Goal: Task Accomplishment & Management: Manage account settings

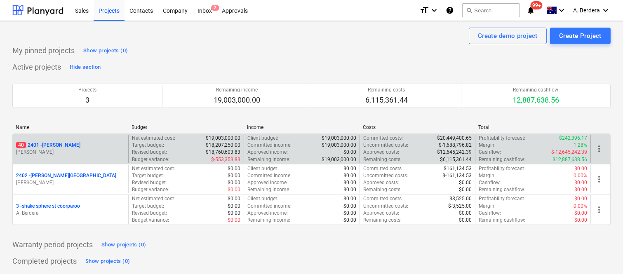
click at [101, 153] on p "M. Williams" at bounding box center [70, 152] width 109 height 7
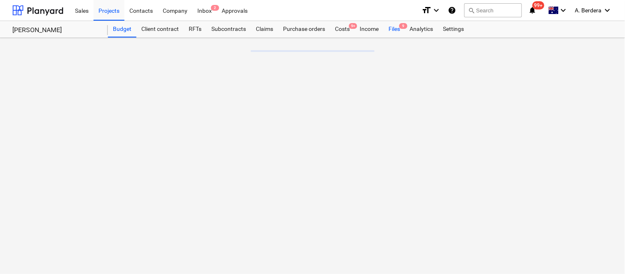
click at [401, 29] on div "Files 9" at bounding box center [394, 29] width 21 height 16
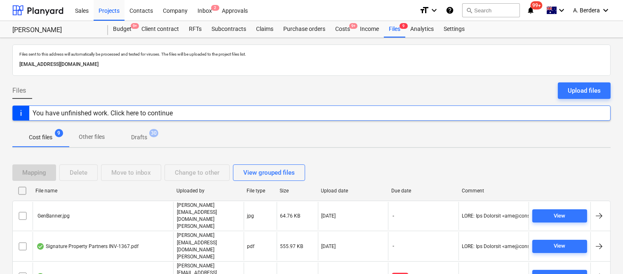
scroll to position [94, 0]
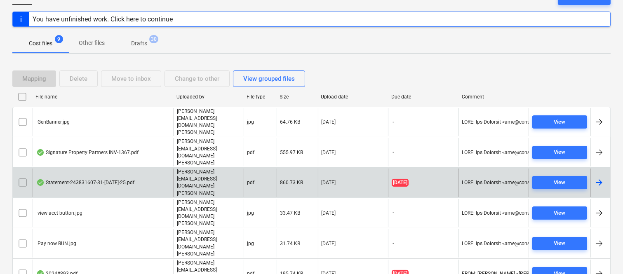
click at [265, 169] on div "pdf" at bounding box center [260, 183] width 33 height 28
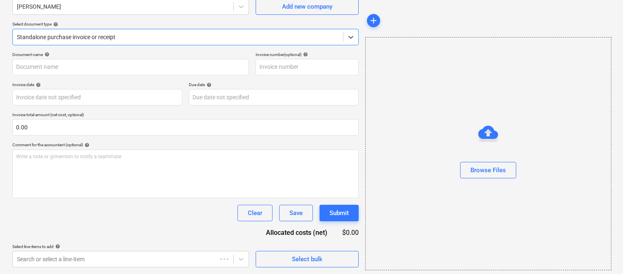
scroll to position [55, 0]
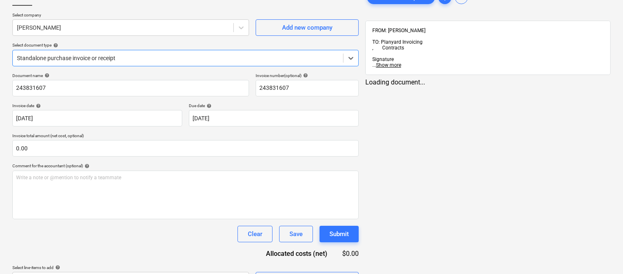
type input "243831607"
type input "[DATE]"
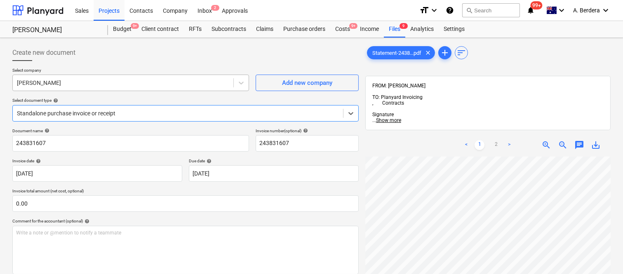
click at [106, 79] on div at bounding box center [123, 83] width 212 height 8
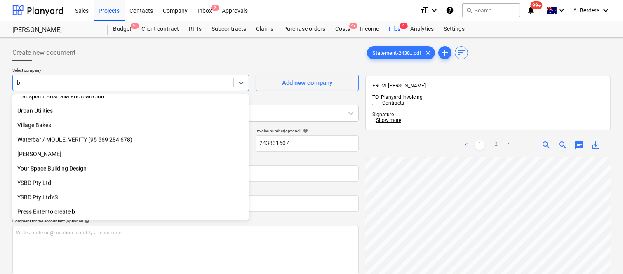
scroll to position [2011, 0]
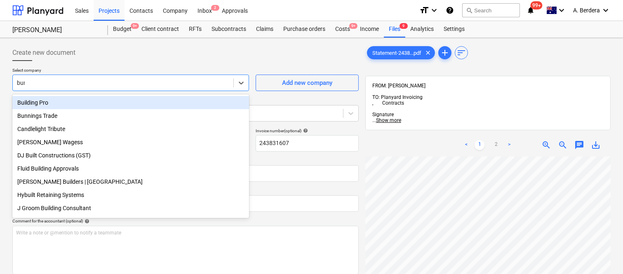
type input "bunn"
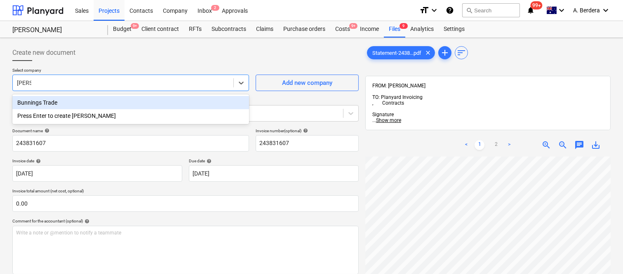
click at [96, 97] on div "Bunnings Trade" at bounding box center [130, 102] width 237 height 13
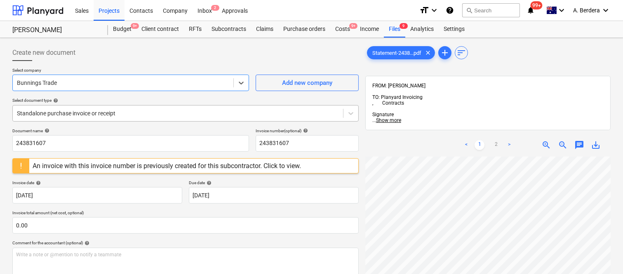
click at [126, 113] on div at bounding box center [178, 113] width 322 height 8
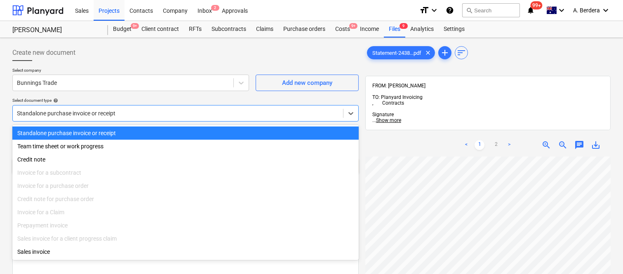
click at [132, 133] on div "Standalone purchase invoice or receipt" at bounding box center [185, 133] width 346 height 13
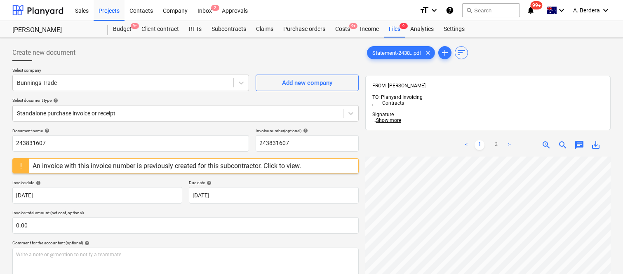
scroll to position [22, 118]
click at [541, 140] on span "zoom_in" at bounding box center [546, 145] width 10 height 10
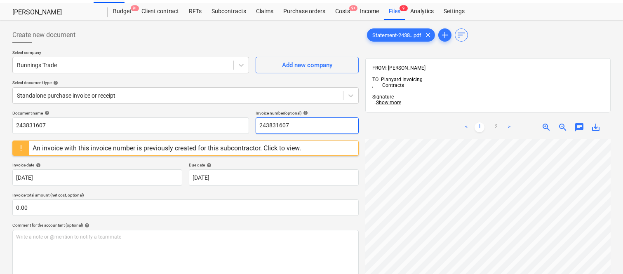
scroll to position [0, 0]
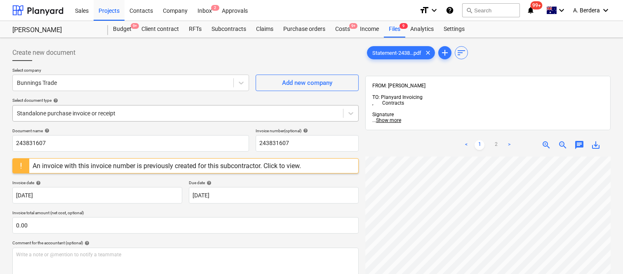
click at [134, 112] on div at bounding box center [178, 113] width 322 height 8
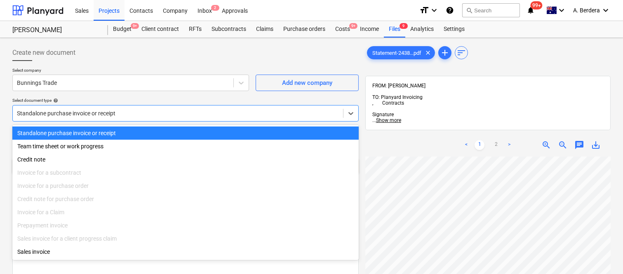
click at [145, 128] on div "Standalone purchase invoice or receipt" at bounding box center [185, 133] width 346 height 13
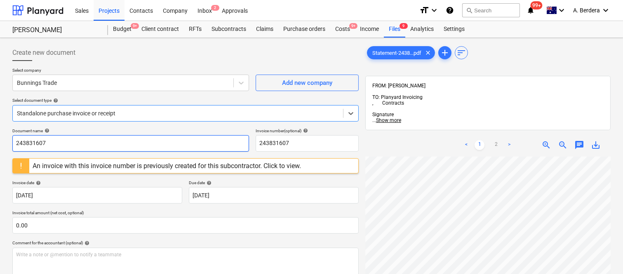
click at [122, 142] on input "243831607" at bounding box center [130, 143] width 237 height 16
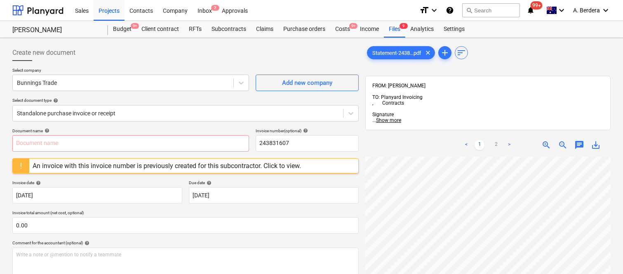
scroll to position [40, 157]
click at [143, 140] on input "text" at bounding box center [130, 143] width 237 height 16
type input "J"
click at [123, 143] on input "text" at bounding box center [130, 143] width 237 height 16
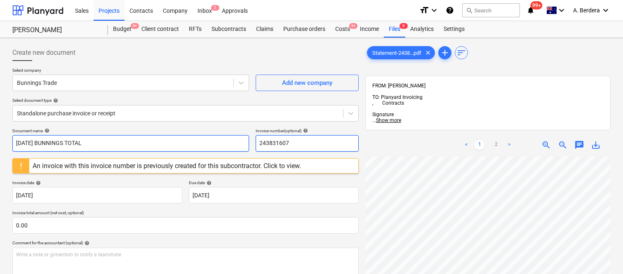
type input "JULY 2025 BUNNINGS TOTAL"
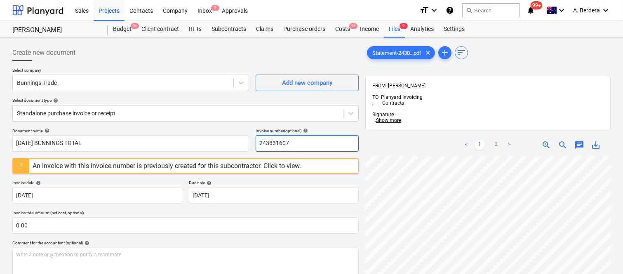
drag, startPoint x: 260, startPoint y: 141, endPoint x: 305, endPoint y: 144, distance: 45.5
click at [305, 144] on input "243831607" at bounding box center [307, 143] width 103 height 16
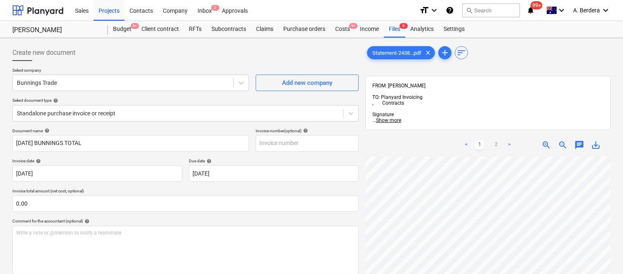
scroll to position [94, 164]
click at [330, 142] on input "text" at bounding box center [307, 143] width 103 height 16
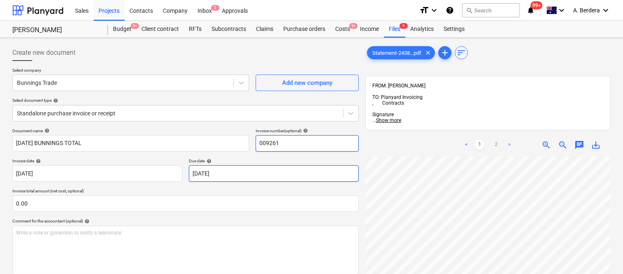
type input "009261"
click at [246, 174] on body "Sales Projects Contacts Company Inbox 2 Approvals format_size keyboard_arrow_do…" at bounding box center [311, 137] width 623 height 274
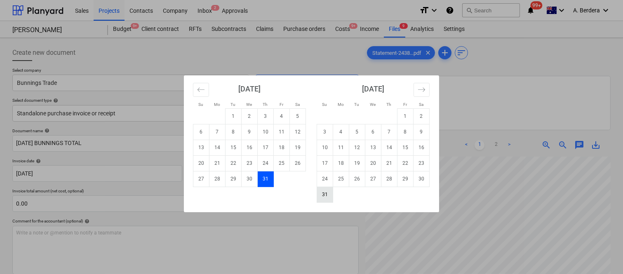
click at [323, 192] on td "31" at bounding box center [325, 195] width 16 height 16
type input "31 Aug 2025"
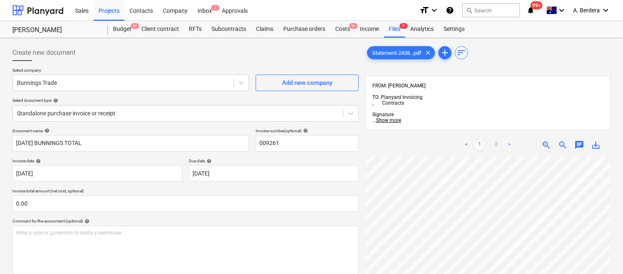
scroll to position [126, 249]
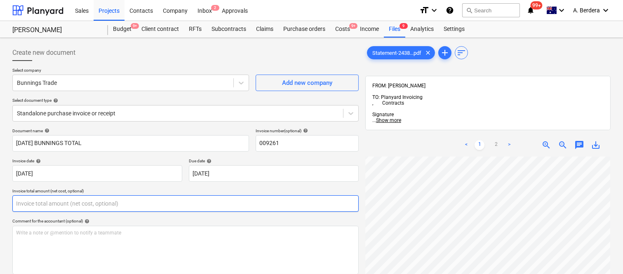
click at [65, 203] on input "text" at bounding box center [185, 203] width 346 height 16
paste input "1,354.45"
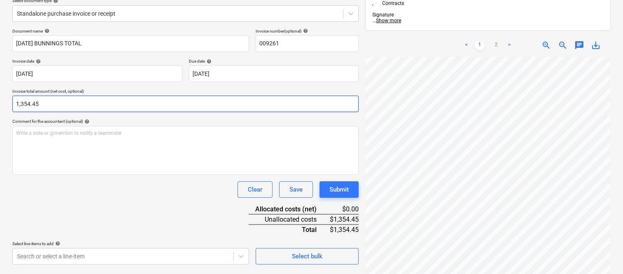
scroll to position [117, 0]
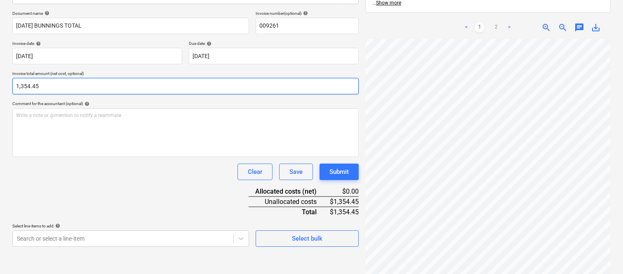
type input "1,354.45"
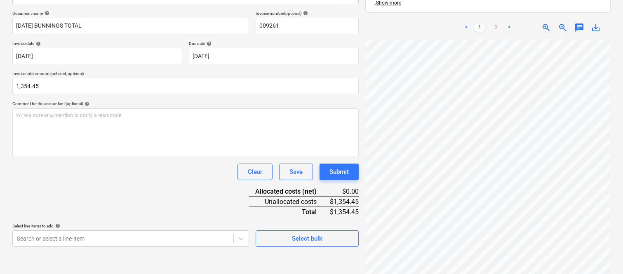
click at [105, 188] on div "Document name help JULY 2025 BUNNINGS TOTAL Invoice number (optional) help 0092…" at bounding box center [185, 129] width 346 height 236
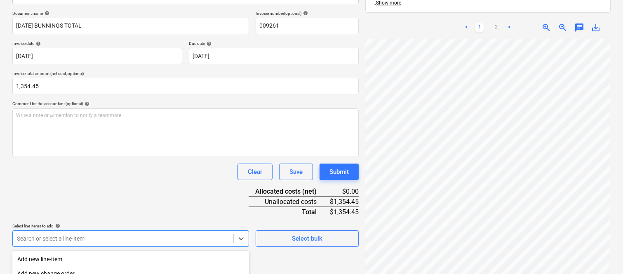
click at [84, 157] on body "Sales Projects Contacts Company Inbox 2 Approvals format_size keyboard_arrow_do…" at bounding box center [311, 20] width 623 height 274
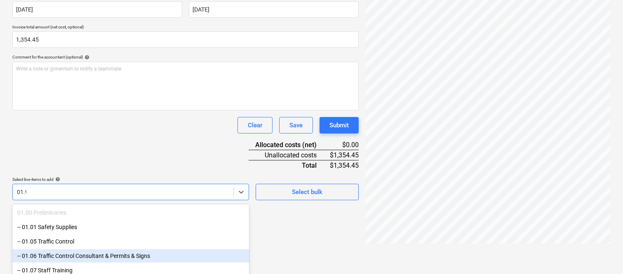
type input "01.90"
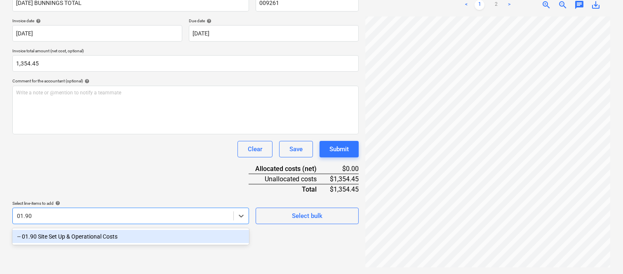
scroll to position [117, 0]
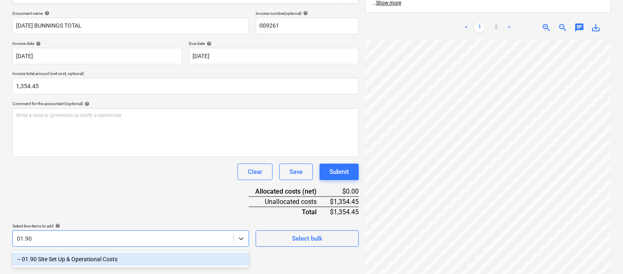
click at [75, 258] on div "-- 01.90 Site Set Up & Operational Costs" at bounding box center [130, 259] width 237 height 13
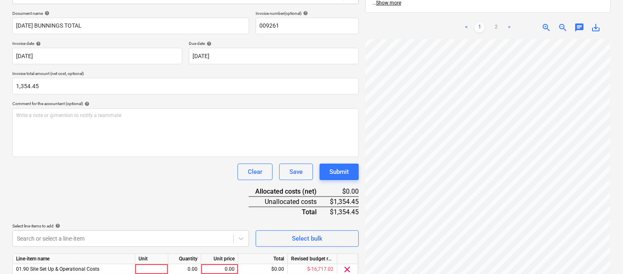
click at [70, 187] on div "Document name help JULY 2025 BUNNINGS TOTAL Invoice number (optional) help 0092…" at bounding box center [185, 156] width 346 height 291
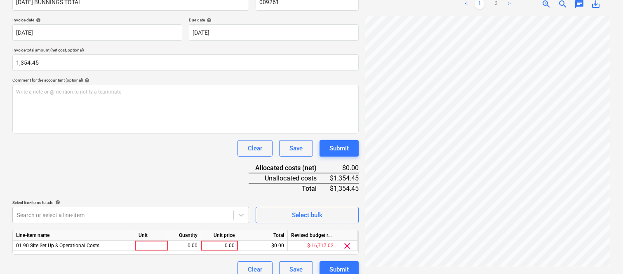
scroll to position [151, 0]
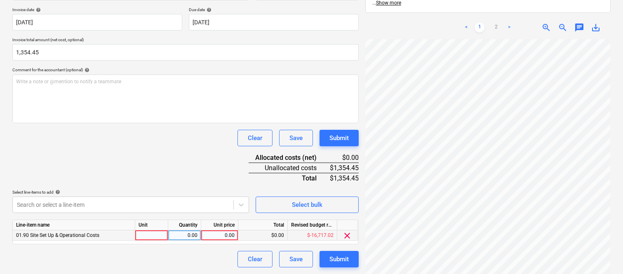
click at [157, 236] on div at bounding box center [151, 235] width 33 height 10
type input "INVOICE"
click at [195, 236] on div "0.00" at bounding box center [184, 235] width 26 height 10
type input "1"
click at [225, 237] on div "0.00" at bounding box center [219, 235] width 30 height 10
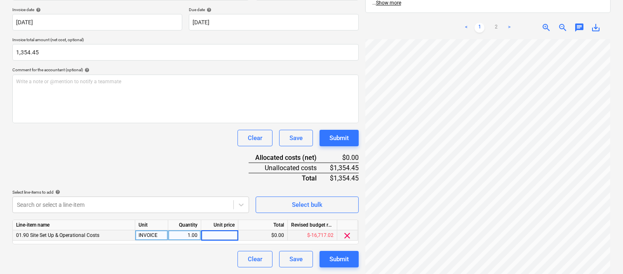
type input "1,354.45"
click at [209, 261] on div "Clear Save Submit" at bounding box center [185, 259] width 346 height 16
click at [333, 261] on div "Submit" at bounding box center [338, 259] width 19 height 11
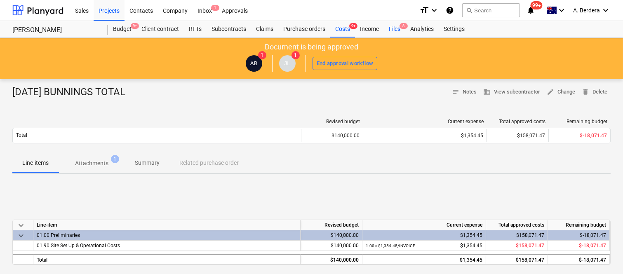
click at [392, 28] on div "Files 8" at bounding box center [394, 29] width 21 height 16
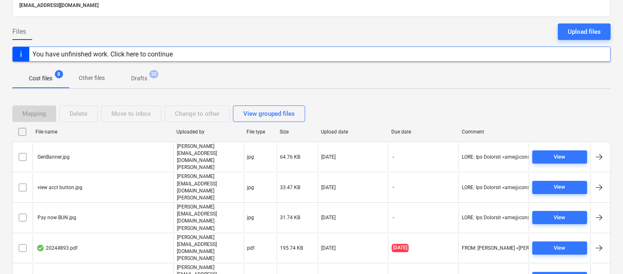
scroll to position [79, 0]
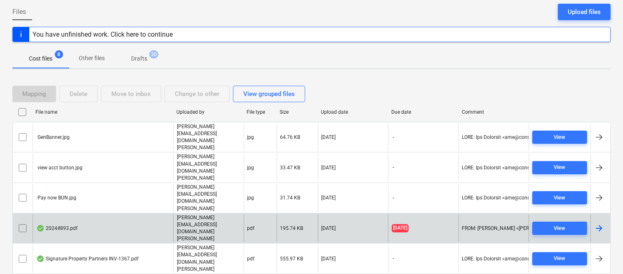
click at [146, 214] on div "2024#893.pdf" at bounding box center [103, 228] width 141 height 28
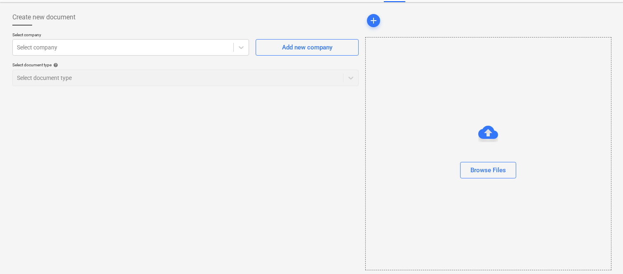
scroll to position [35, 0]
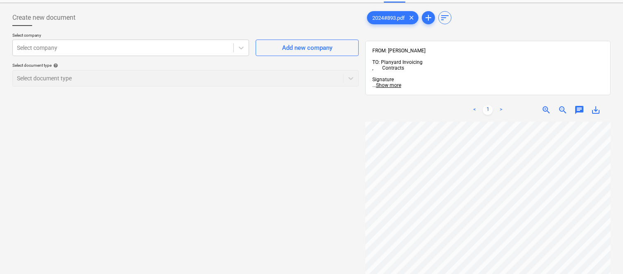
click at [356, 182] on div "Create new document Select company Select company Add new company Select docume…" at bounding box center [311, 138] width 605 height 265
click at [137, 46] on div at bounding box center [123, 48] width 212 height 8
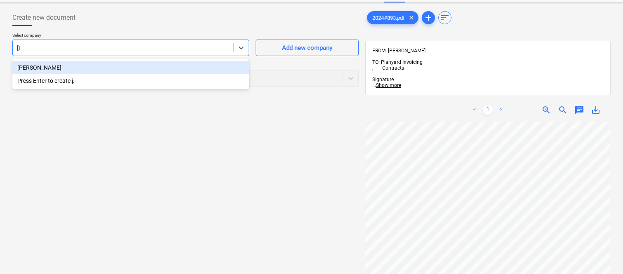
type input "j"
type input "j groo"
click at [130, 62] on div "J Groom Building Consultant" at bounding box center [130, 67] width 237 height 13
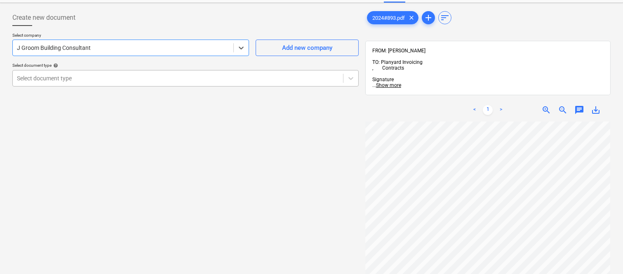
click at [130, 74] on div at bounding box center [178, 78] width 322 height 8
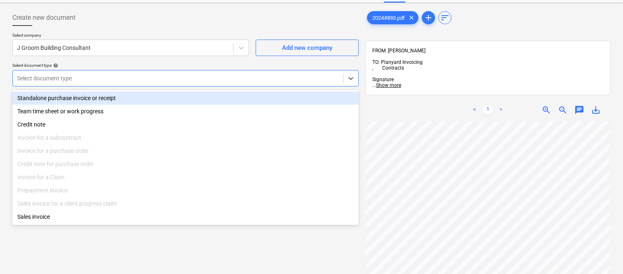
click at [135, 98] on div "Standalone purchase invoice or receipt" at bounding box center [185, 97] width 346 height 13
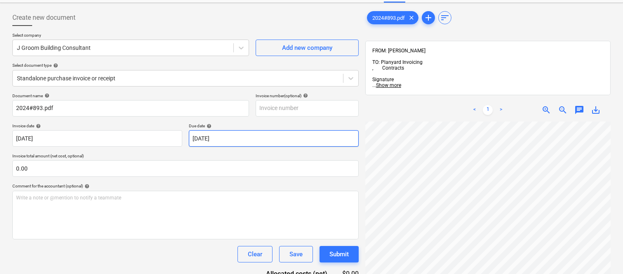
scroll to position [164, 21]
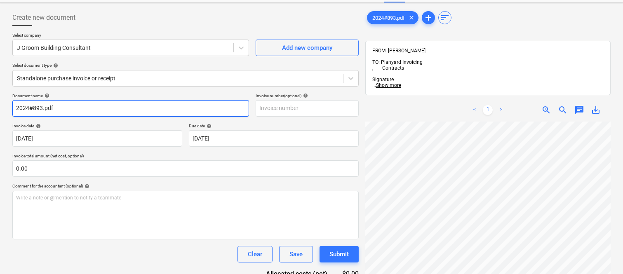
click at [32, 106] on input "2024#893.pdf" at bounding box center [130, 108] width 237 height 16
click at [62, 106] on input "2024/893.pdf" at bounding box center [130, 108] width 237 height 16
click at [13, 108] on input "2024/893.pdf" at bounding box center [130, 108] width 237 height 16
click at [61, 104] on input "2024/893.pdf" at bounding box center [130, 108] width 237 height 16
click at [30, 107] on input "2024/893" at bounding box center [130, 108] width 237 height 16
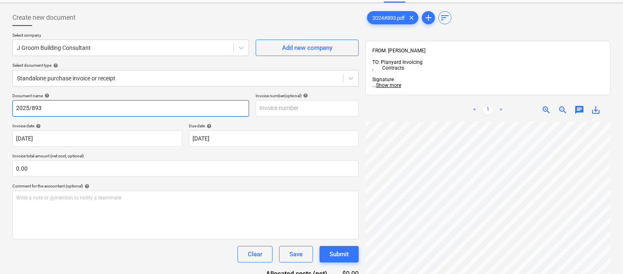
drag, startPoint x: 15, startPoint y: 106, endPoint x: 53, endPoint y: 108, distance: 38.0
click at [53, 108] on input "2025/893" at bounding box center [130, 108] width 237 height 16
type input "2025/893"
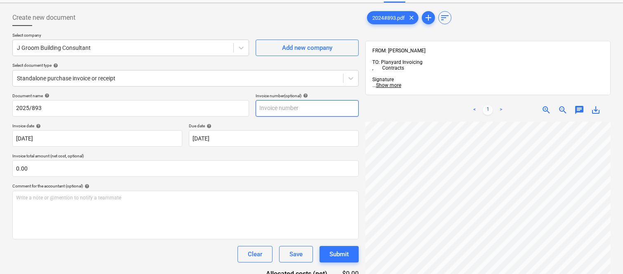
click at [293, 107] on input "text" at bounding box center [307, 108] width 103 height 16
paste input "2025/893"
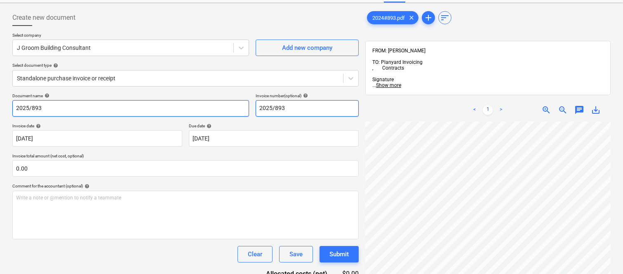
type input "2025/893"
click at [14, 106] on input "2025/893" at bounding box center [130, 108] width 237 height 16
type input "J GROOM INV- 2025/893"
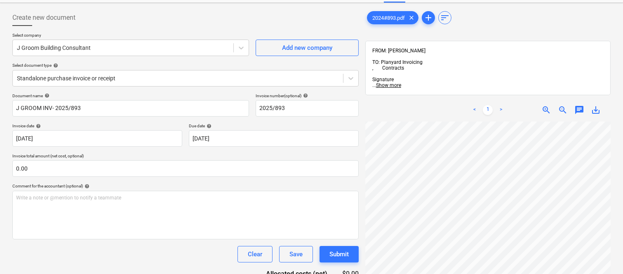
scroll to position [60, 27]
click at [413, 99] on div "< 1 > zoom_in zoom_out chat 0 save_alt" at bounding box center [487, 236] width 245 height 274
click at [503, 239] on html "Sales Projects Contacts Company Inbox 1 Approvals format_size keyboard_arrow_do…" at bounding box center [311, 102] width 623 height 274
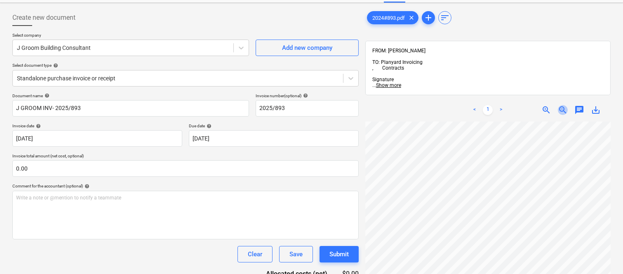
click at [559, 105] on span "zoom_out" at bounding box center [563, 110] width 10 height 10
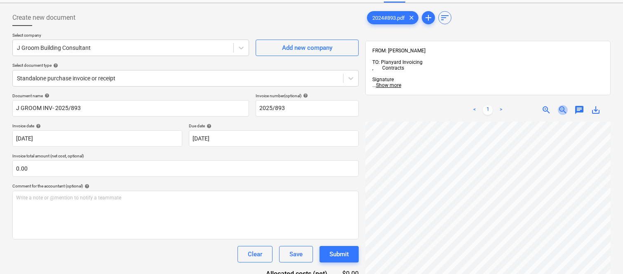
click at [563, 105] on span "zoom_out" at bounding box center [563, 110] width 10 height 10
click at [546, 105] on span "zoom_in" at bounding box center [546, 110] width 10 height 10
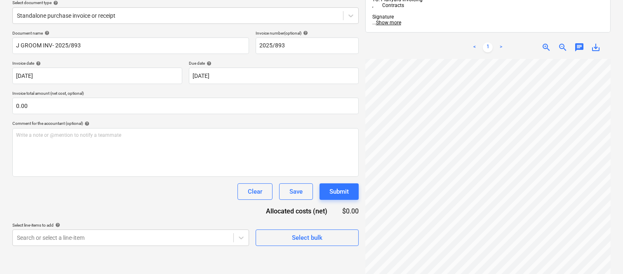
scroll to position [117, 0]
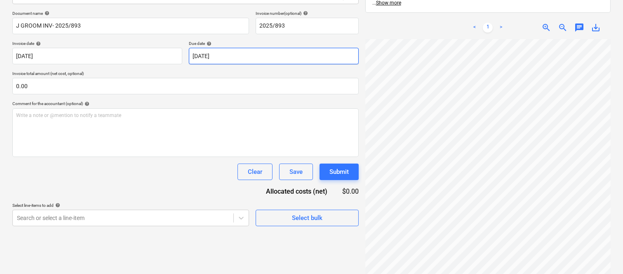
click at [239, 53] on body "Sales Projects Contacts Company Inbox 1 Approvals format_size keyboard_arrow_do…" at bounding box center [311, 20] width 623 height 274
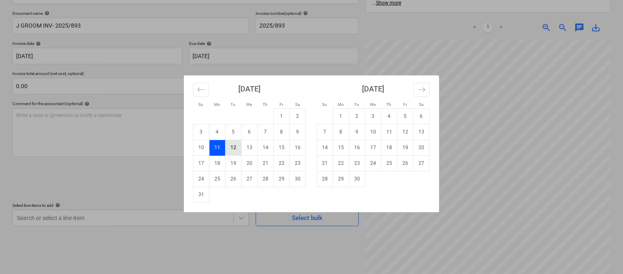
click at [233, 148] on td "12" at bounding box center [233, 148] width 16 height 16
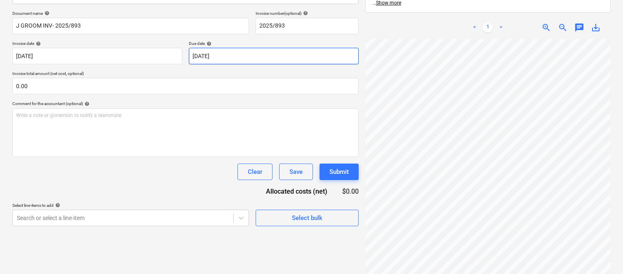
click at [257, 56] on body "Sales Projects Contacts Company Inbox 1 Approvals format_size keyboard_arrow_do…" at bounding box center [311, 20] width 623 height 274
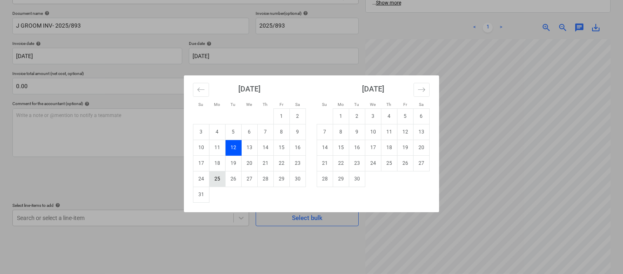
click at [216, 178] on td "25" at bounding box center [217, 179] width 16 height 16
type input "25 Aug 2025"
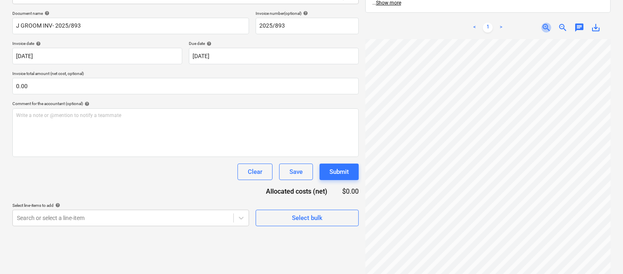
click at [544, 23] on span "zoom_in" at bounding box center [546, 28] width 10 height 10
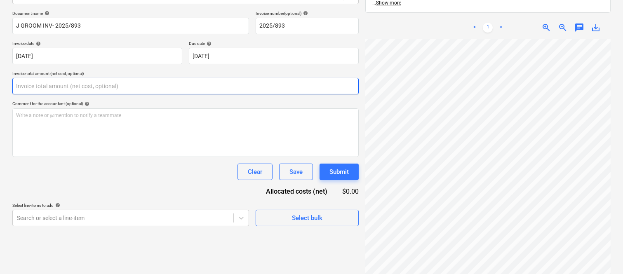
click at [108, 86] on input "text" at bounding box center [185, 86] width 346 height 16
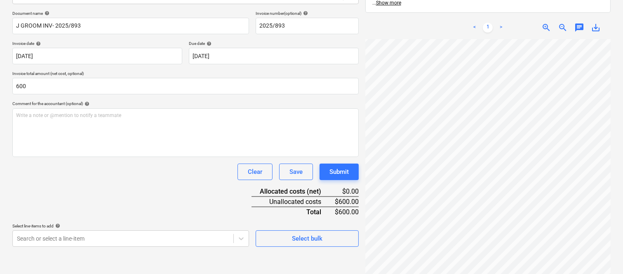
type input "600.00"
click at [106, 186] on div "Document name help J GROOM INV- 2025/893 Invoice number (optional) help 2025/89…" at bounding box center [185, 129] width 346 height 236
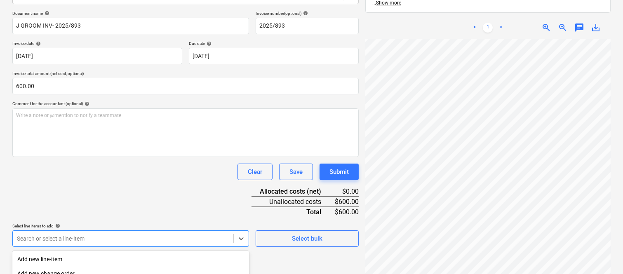
click at [87, 157] on body "Sales Projects Contacts Company Inbox 1 Approvals format_size keyboard_arrow_do…" at bounding box center [311, 20] width 623 height 274
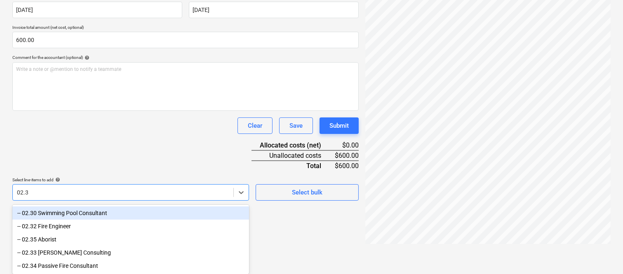
type input "02.33"
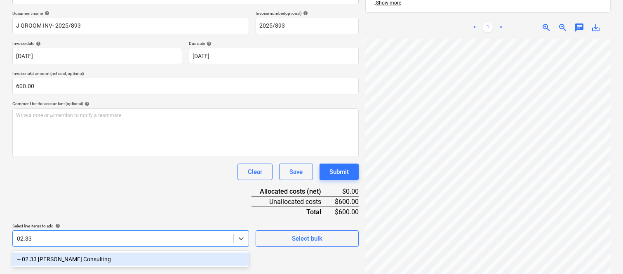
drag, startPoint x: 84, startPoint y: 259, endPoint x: 68, endPoint y: 200, distance: 61.0
click at [83, 260] on div "-- 02.33 John Groom Consulting" at bounding box center [130, 259] width 237 height 13
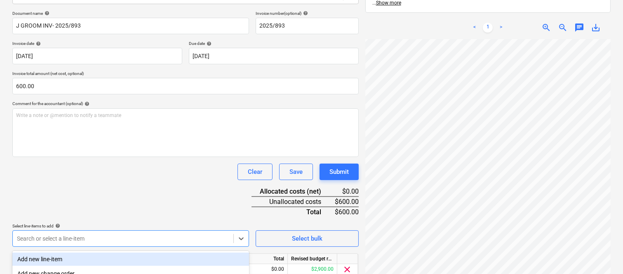
click at [67, 192] on div "Document name help J GROOM INV- 2025/893 Invoice number (optional) help 2025/89…" at bounding box center [185, 156] width 346 height 291
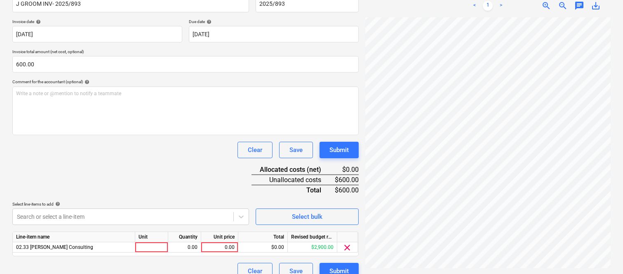
scroll to position [151, 0]
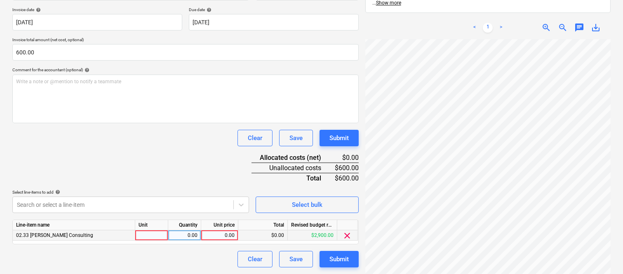
click at [163, 238] on div at bounding box center [151, 235] width 33 height 10
type input "INVOICE"
click at [188, 234] on div "0.00" at bounding box center [184, 235] width 26 height 10
type input "1"
click at [219, 236] on div "0.00" at bounding box center [219, 235] width 30 height 10
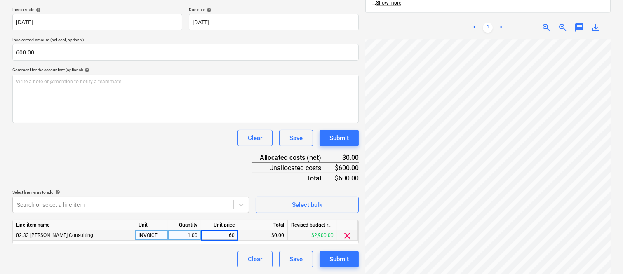
type input "600"
click at [209, 260] on div "Clear Save Submit" at bounding box center [185, 259] width 346 height 16
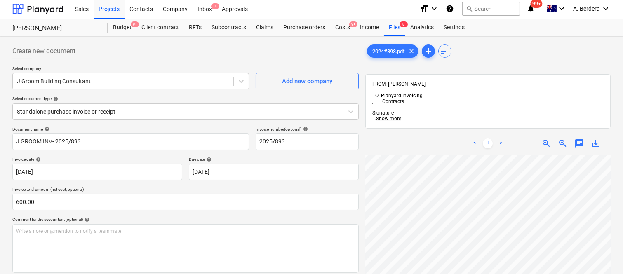
scroll to position [0, 0]
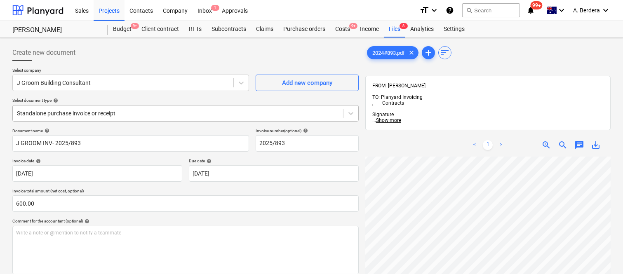
click at [163, 113] on div at bounding box center [178, 113] width 322 height 8
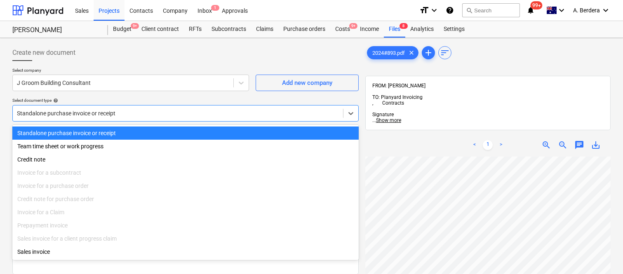
click at [179, 133] on div "Standalone purchase invoice or receipt" at bounding box center [185, 133] width 346 height 13
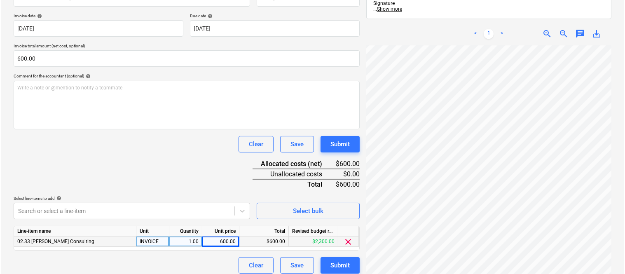
scroll to position [151, 0]
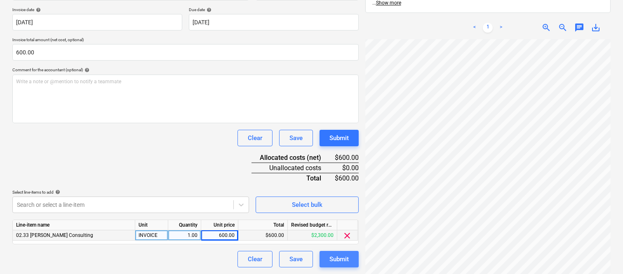
click at [345, 257] on div "Submit" at bounding box center [338, 259] width 19 height 11
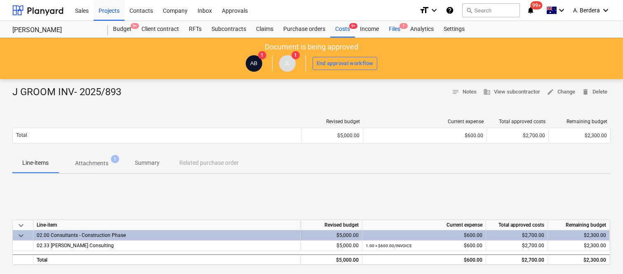
click at [386, 30] on div "Files 7" at bounding box center [394, 29] width 21 height 16
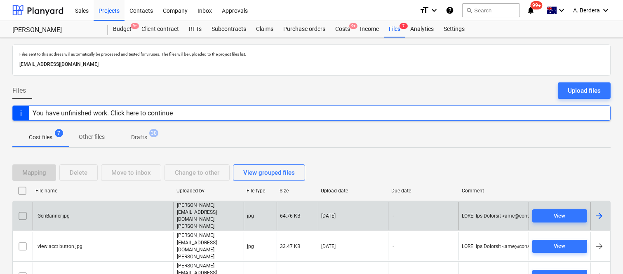
click at [171, 208] on div "GenBanner.jpg" at bounding box center [103, 216] width 141 height 28
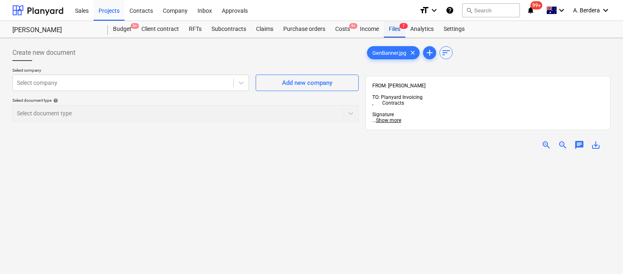
click at [396, 28] on div "Files 7" at bounding box center [394, 29] width 21 height 16
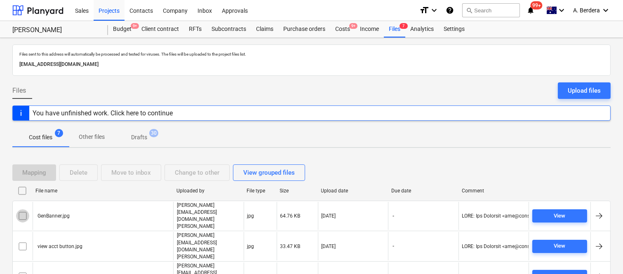
click at [23, 209] on input "checkbox" at bounding box center [22, 215] width 13 height 13
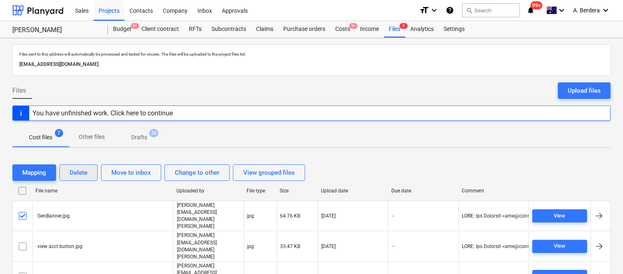
click at [79, 167] on div "Delete" at bounding box center [79, 172] width 18 height 11
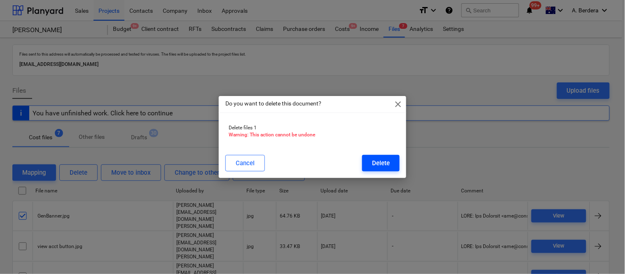
click at [380, 165] on div "Delete" at bounding box center [381, 163] width 18 height 11
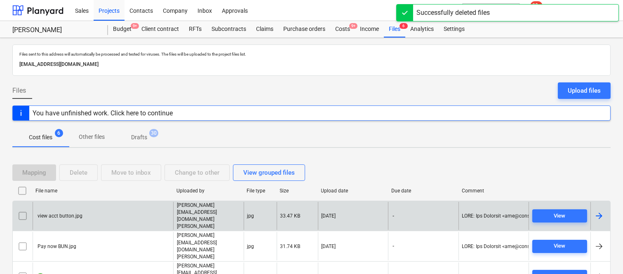
click at [146, 207] on div "view acct button.jpg" at bounding box center [103, 216] width 141 height 28
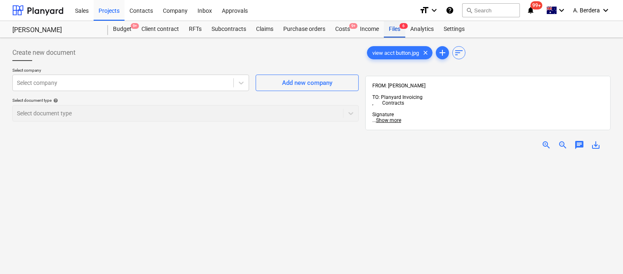
click at [392, 28] on div "Files 6" at bounding box center [394, 29] width 21 height 16
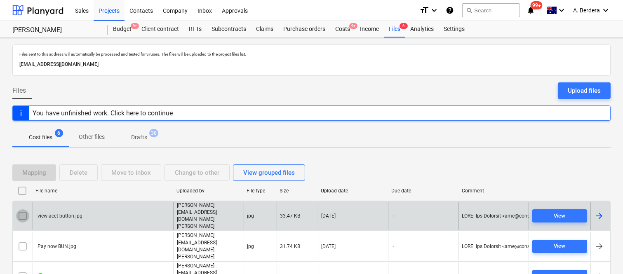
click at [23, 209] on input "checkbox" at bounding box center [22, 215] width 13 height 13
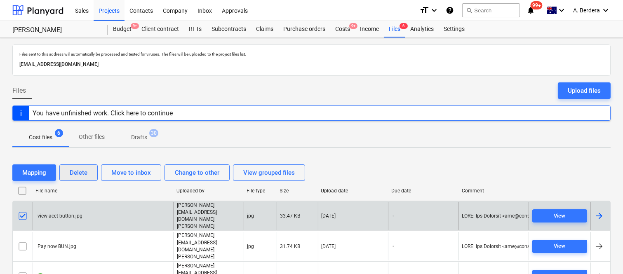
click at [73, 174] on div "Delete" at bounding box center [79, 172] width 18 height 11
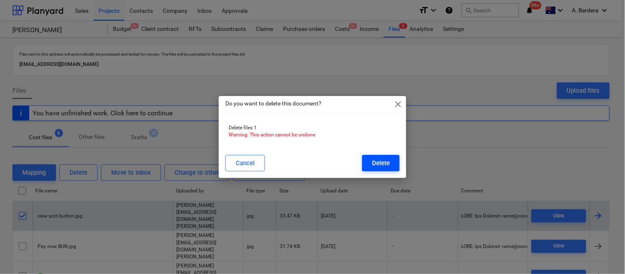
click at [369, 167] on button "Delete" at bounding box center [381, 163] width 38 height 16
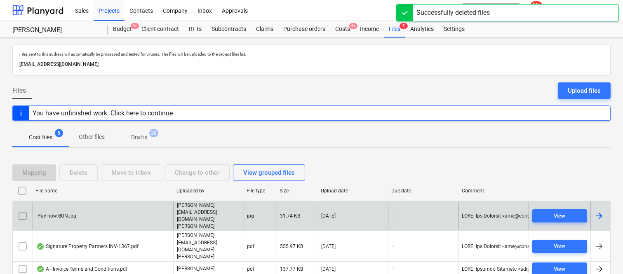
click at [141, 210] on div "Pay now BUN.jpg" at bounding box center [103, 216] width 141 height 28
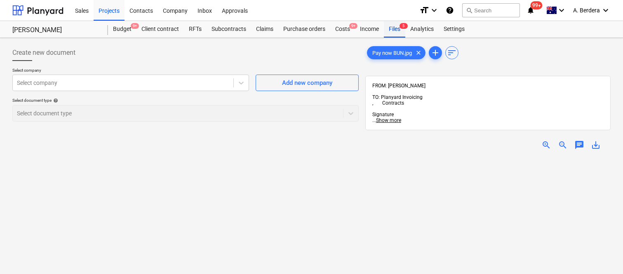
click at [398, 26] on div "Files 5" at bounding box center [394, 29] width 21 height 16
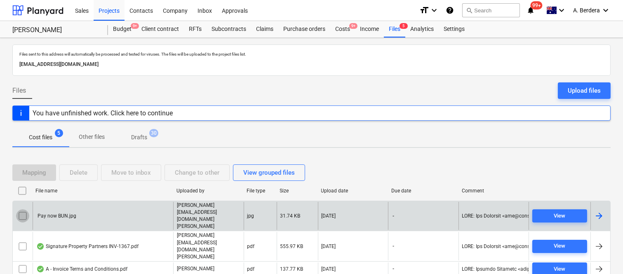
click at [21, 209] on input "checkbox" at bounding box center [22, 215] width 13 height 13
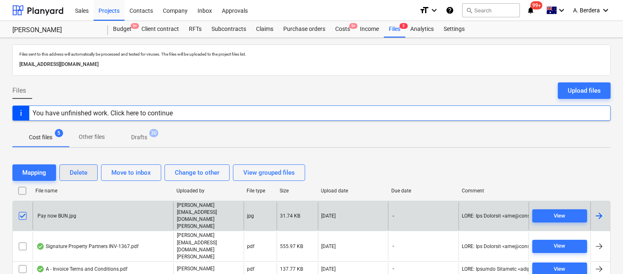
click at [82, 172] on div "Delete" at bounding box center [79, 172] width 18 height 11
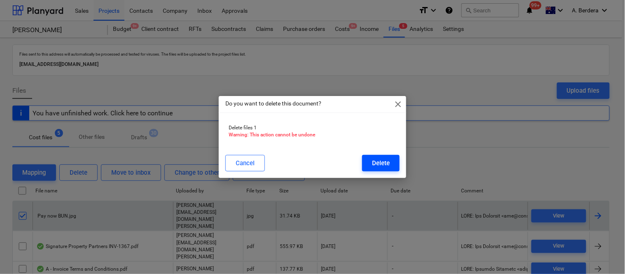
click at [376, 159] on div "Delete" at bounding box center [381, 163] width 18 height 11
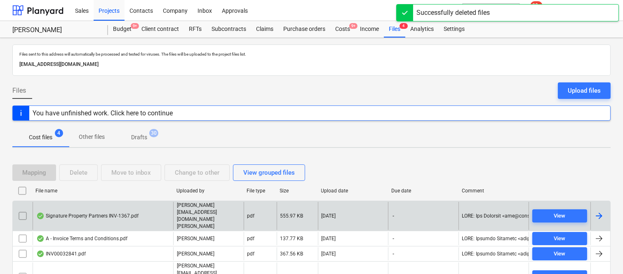
click at [158, 206] on div "Signature Property Partners INV-1367.pdf" at bounding box center [103, 216] width 141 height 28
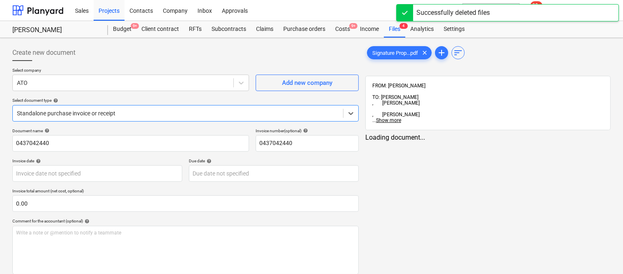
type input "0437042440"
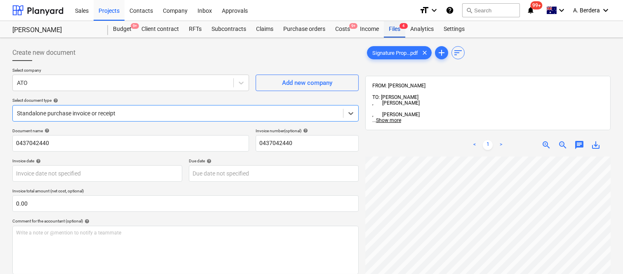
click at [394, 26] on div "Files 4" at bounding box center [394, 29] width 21 height 16
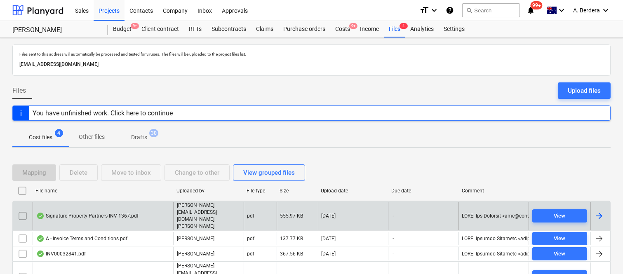
click at [25, 209] on input "checkbox" at bounding box center [22, 215] width 13 height 13
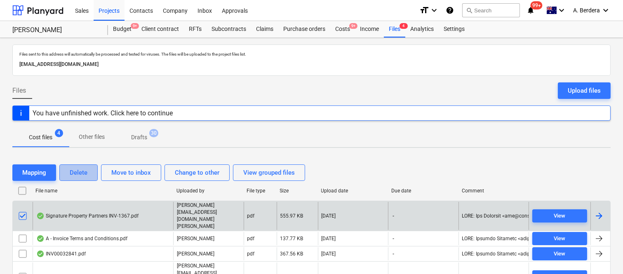
click at [85, 177] on div "Delete" at bounding box center [79, 172] width 18 height 11
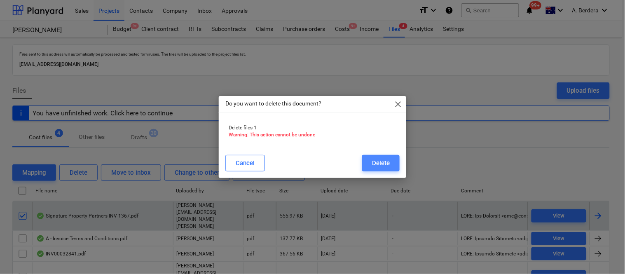
click at [384, 163] on div "Delete" at bounding box center [381, 163] width 18 height 11
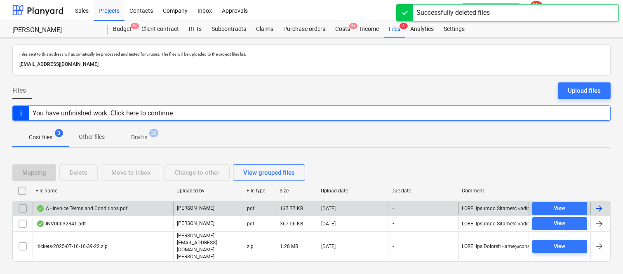
click at [137, 215] on div "A - Invoice Terms and Conditions.pdf" at bounding box center [103, 208] width 141 height 13
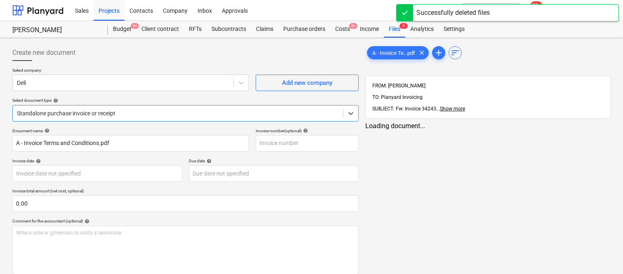
type input "A - Invoice Terms and Conditions.pdf"
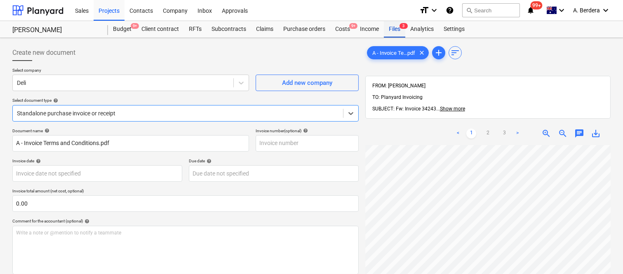
click at [395, 30] on div "Files 3" at bounding box center [394, 29] width 21 height 16
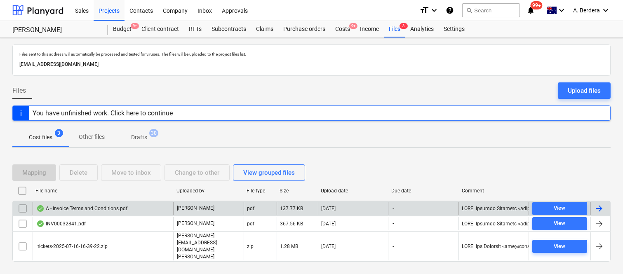
click at [23, 215] on input "checkbox" at bounding box center [22, 208] width 13 height 13
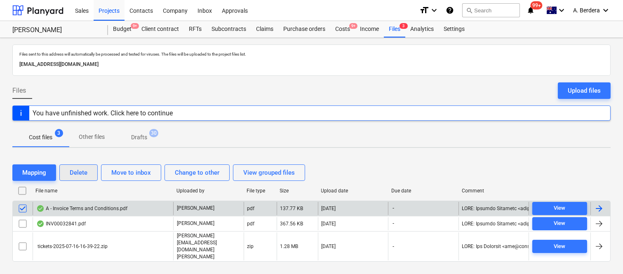
click at [81, 178] on div "Delete" at bounding box center [79, 172] width 18 height 11
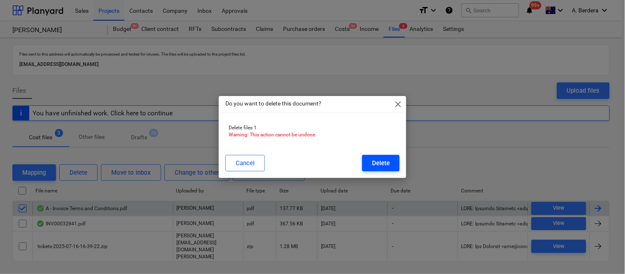
click at [365, 163] on button "Delete" at bounding box center [381, 163] width 38 height 16
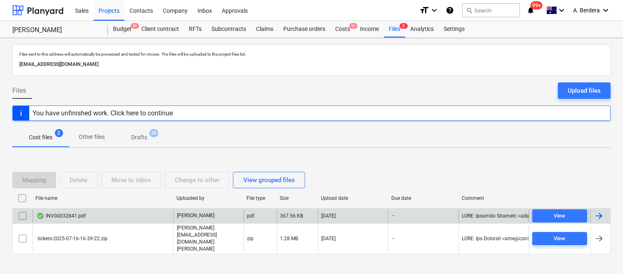
click at [120, 223] on div "INV00032841.pdf" at bounding box center [103, 215] width 141 height 13
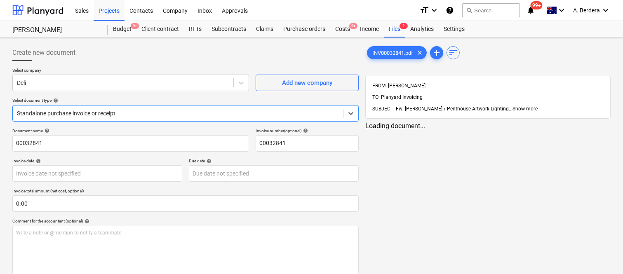
type input "00032841"
click at [364, 238] on div "INV00032841.pdf clear add sort FROM: Matthew Williams TO: Planyard Invoicing SU…" at bounding box center [488, 220] width 252 height 358
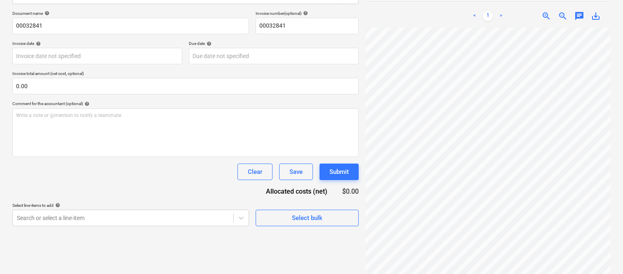
scroll to position [0, 0]
click at [136, 157] on body "Sales Projects Contacts Company Inbox Approvals format_size keyboard_arrow_down…" at bounding box center [311, 20] width 623 height 274
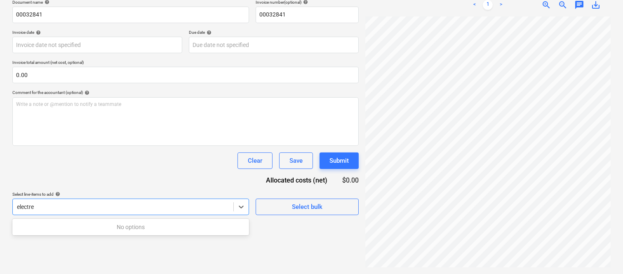
scroll to position [117, 0]
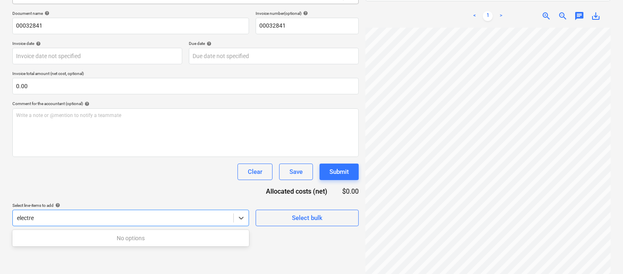
type input "electre"
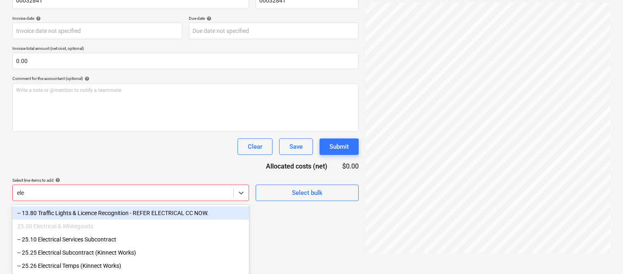
scroll to position [143, 0]
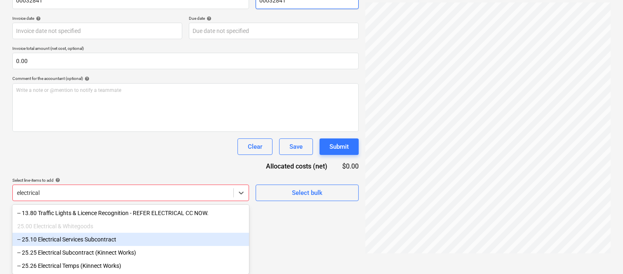
type input "electrical"
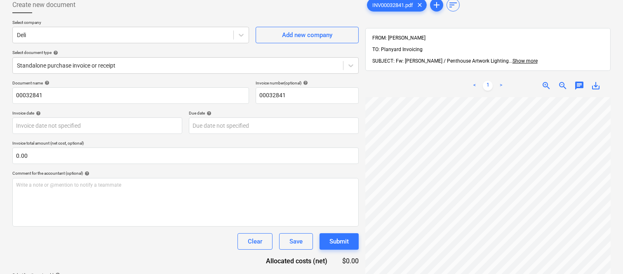
scroll to position [0, 0]
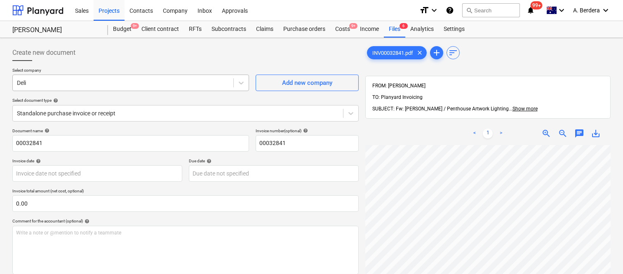
click at [141, 81] on div at bounding box center [123, 83] width 212 height 8
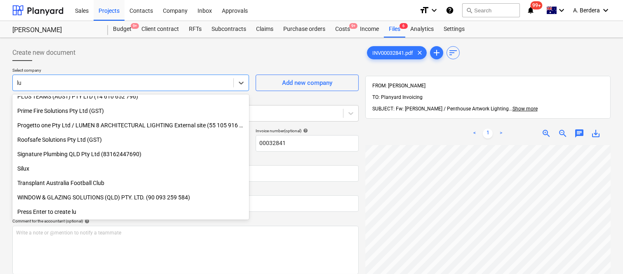
scroll to position [223, 0]
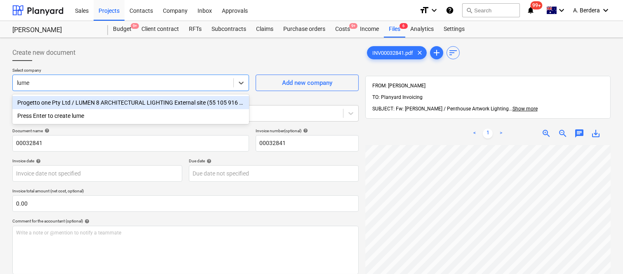
type input "lumen"
click at [130, 100] on div "Progetto one Pty Ltd / LUMEN 8 ARCHITECTURAL LIGHTING External site (55 105 916…" at bounding box center [130, 102] width 237 height 13
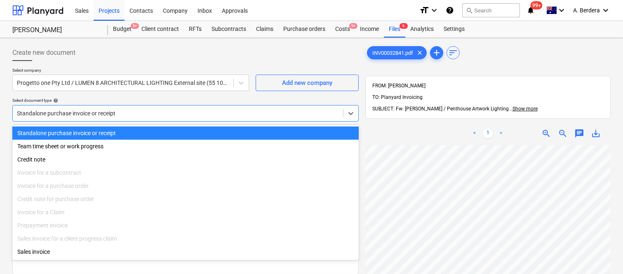
click at [152, 112] on div at bounding box center [178, 113] width 322 height 8
click at [155, 130] on div "Standalone purchase invoice or receipt" at bounding box center [185, 133] width 346 height 13
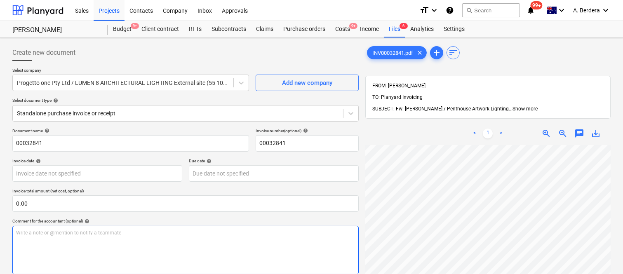
scroll to position [0, 127]
click at [355, 234] on div "Create new document Select company Progetto one Pty Ltd / LUMEN 8 ARCHITECTURAL…" at bounding box center [311, 220] width 605 height 358
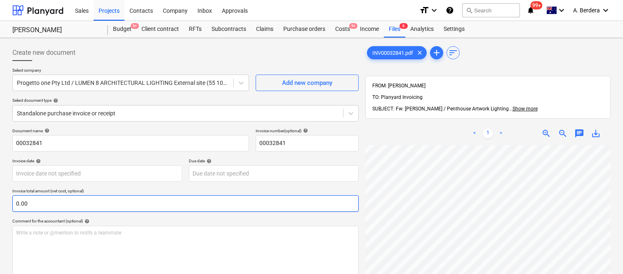
scroll to position [0, 0]
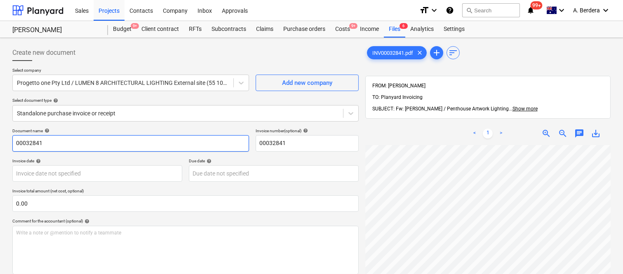
click at [13, 141] on input "00032841" at bounding box center [130, 143] width 237 height 16
click at [35, 142] on input "LUMEN INV- 00032841" at bounding box center [130, 143] width 237 height 16
type input "LUMEN 8 INV- 00032841"
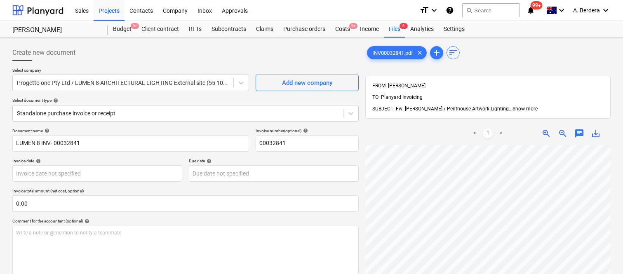
scroll to position [19, 127]
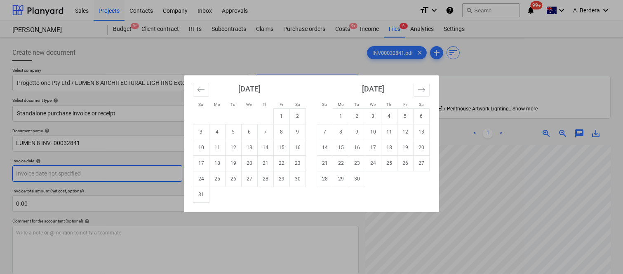
click at [68, 173] on body "Sales Projects Contacts Company Inbox Approvals format_size keyboard_arrow_down…" at bounding box center [311, 137] width 623 height 274
click at [283, 136] on td "8" at bounding box center [282, 132] width 16 height 16
type input "08 Aug 2025"
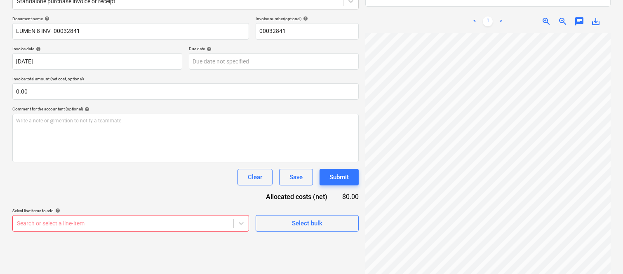
scroll to position [274, 1]
click at [245, 60] on body "Sales Projects Contacts Company Inbox Approvals format_size keyboard_arrow_down…" at bounding box center [311, 25] width 623 height 274
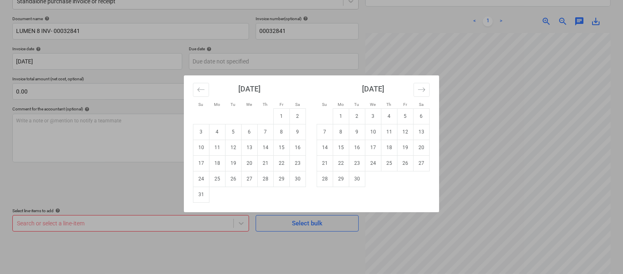
click at [355, 183] on td "30" at bounding box center [357, 179] width 16 height 16
type input "30 Sep 2025"
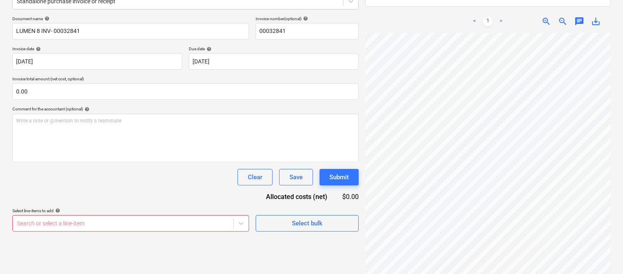
scroll to position [275, 127]
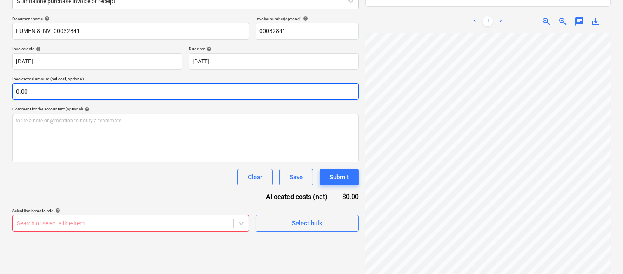
click at [83, 89] on input "0.00" at bounding box center [185, 91] width 346 height 16
paste input "5,356.96"
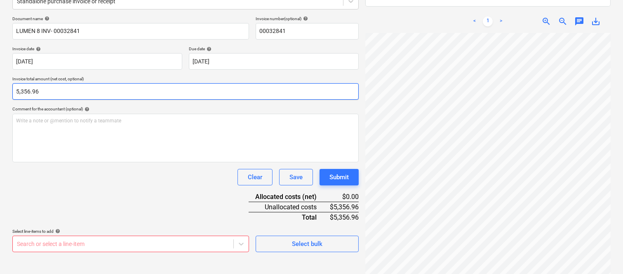
type input "5,356.96"
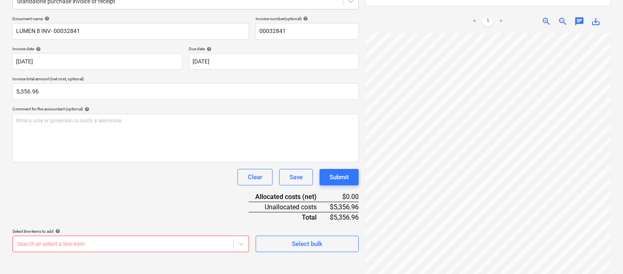
click at [180, 183] on div "Clear Save Submit" at bounding box center [185, 177] width 346 height 16
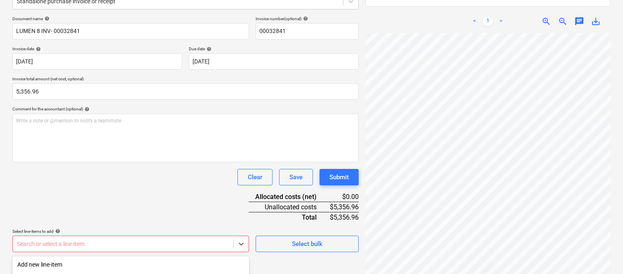
click at [128, 162] on body "Sales Projects Contacts Company Inbox Approvals format_size keyboard_arrow_down…" at bounding box center [311, 25] width 623 height 274
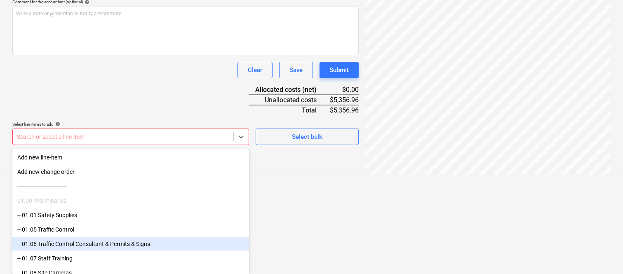
type input "5"
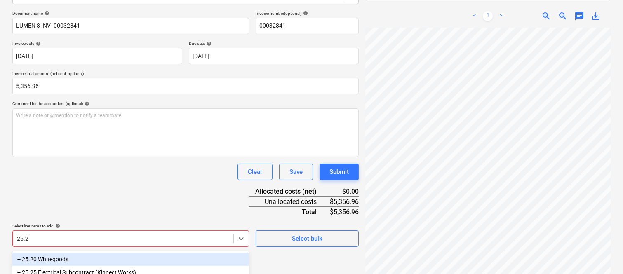
scroll to position [137, 0]
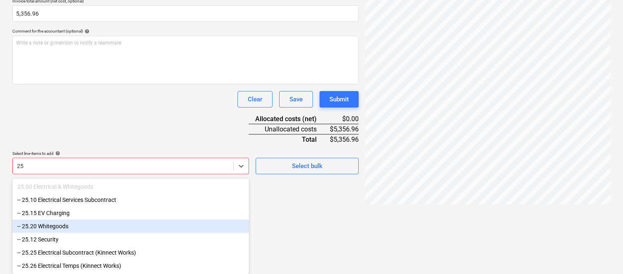
type input "2"
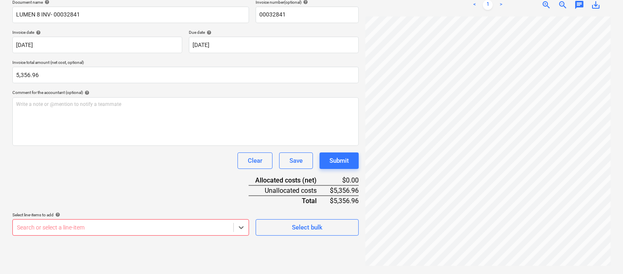
scroll to position [117, 0]
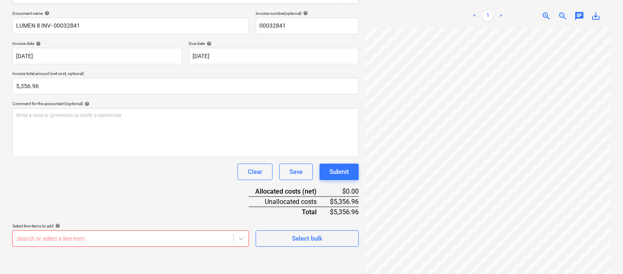
click at [138, 184] on div "Document name help LUMEN 8 INV- 00032841 Invoice number (optional) help 0003284…" at bounding box center [185, 129] width 346 height 236
click at [155, 183] on div "Document name help LUMEN 8 INV- 00032841 Invoice number (optional) help 0003284…" at bounding box center [185, 129] width 346 height 236
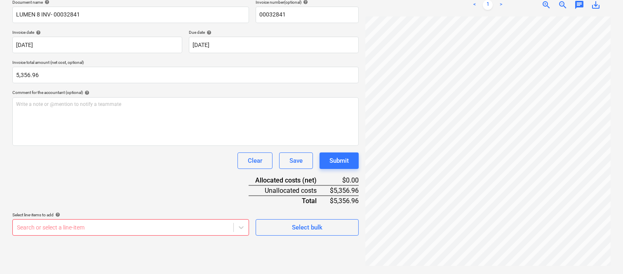
click at [87, 145] on body "Sales Projects Contacts Company Inbox Approvals format_size keyboard_arrow_down…" at bounding box center [311, 8] width 623 height 274
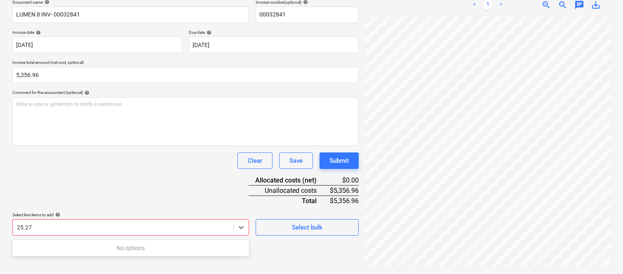
scroll to position [117, 0]
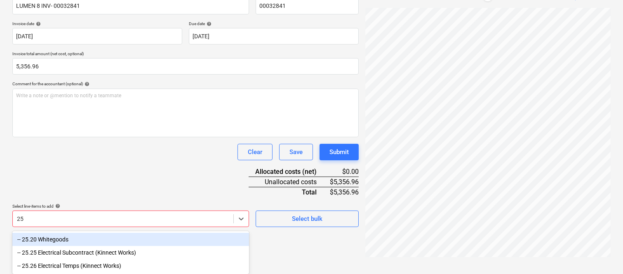
type input "2"
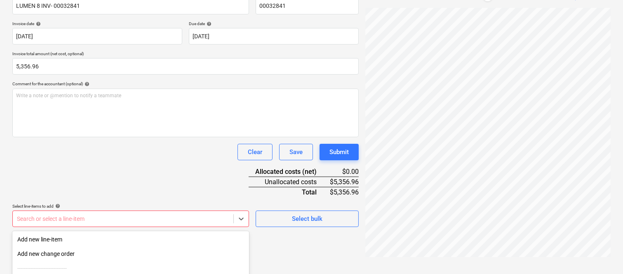
scroll to position [219, 0]
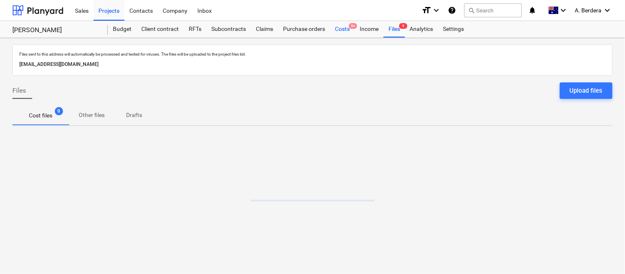
click at [344, 30] on div "Costs 9+" at bounding box center [342, 29] width 25 height 16
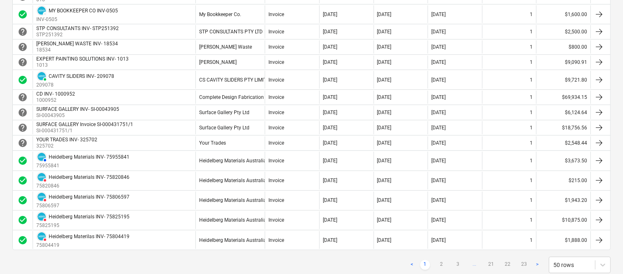
scroll to position [751, 0]
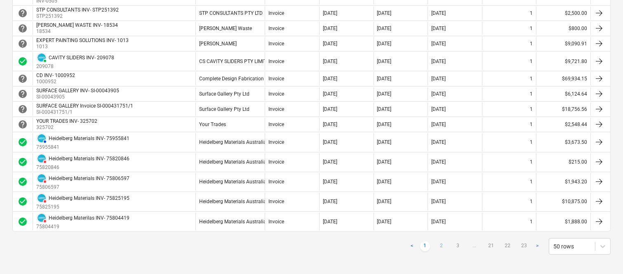
click at [441, 246] on link "2" at bounding box center [441, 247] width 10 height 10
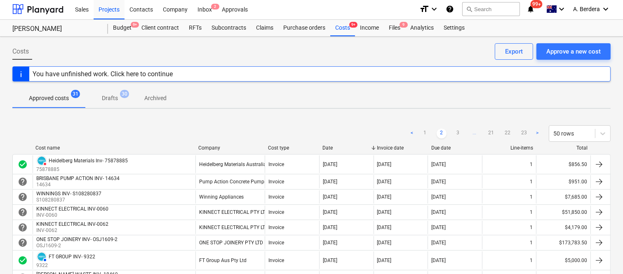
scroll to position [0, 0]
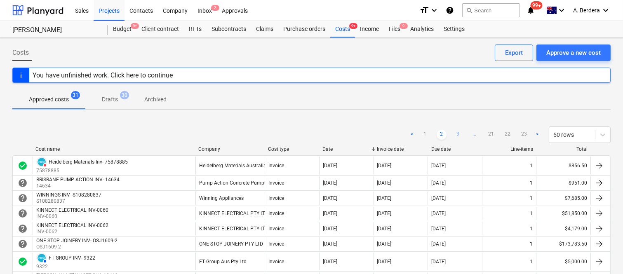
click at [455, 132] on link "3" at bounding box center [458, 135] width 10 height 10
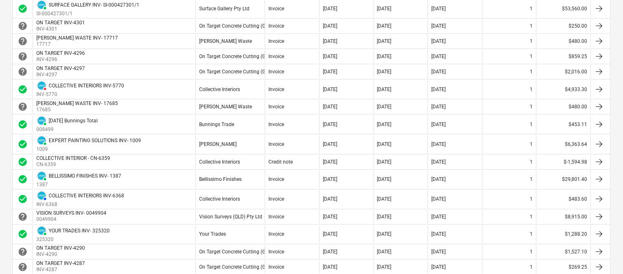
scroll to position [714, 0]
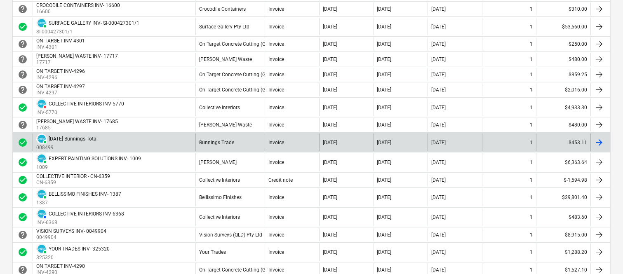
click at [332, 150] on div "07 Jul 2025" at bounding box center [346, 143] width 54 height 18
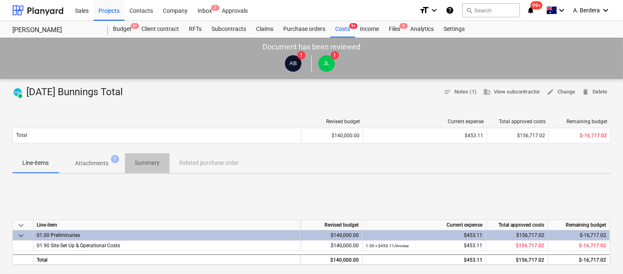
click at [135, 160] on p "Summary" at bounding box center [147, 163] width 25 height 9
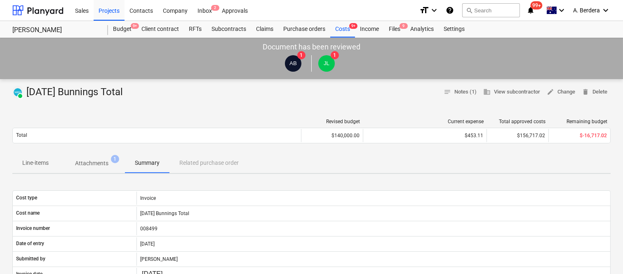
click at [89, 165] on p "Attachments" at bounding box center [91, 163] width 33 height 9
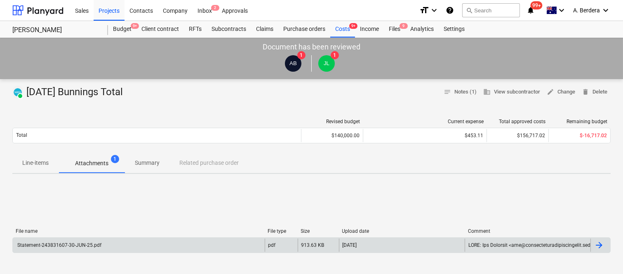
click at [138, 245] on div "Statement-243831607-30-JUN-25.pdf" at bounding box center [139, 245] width 252 height 13
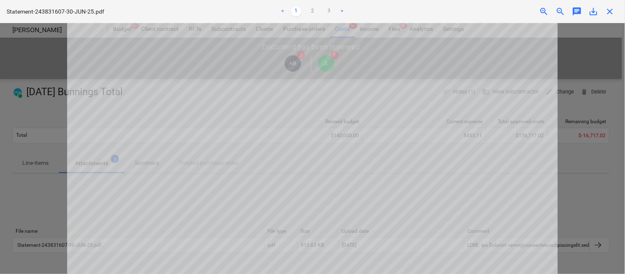
click at [613, 13] on span "close" at bounding box center [610, 12] width 10 height 10
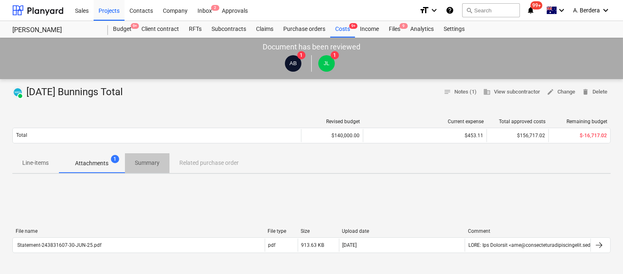
click at [158, 163] on p "Summary" at bounding box center [147, 163] width 25 height 9
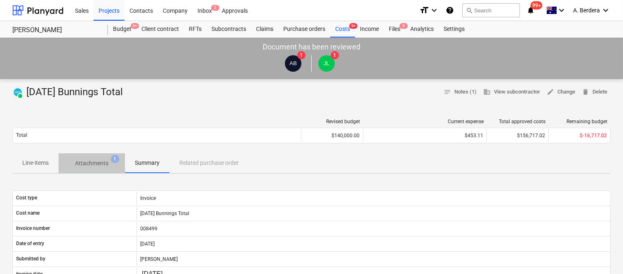
click at [99, 162] on p "Attachments" at bounding box center [91, 163] width 33 height 9
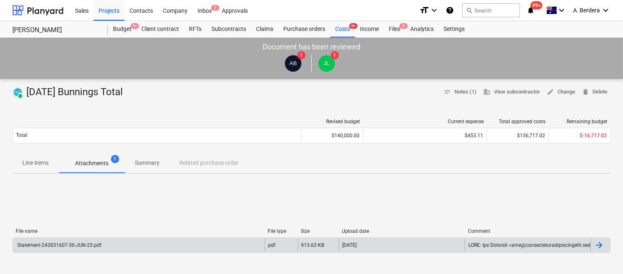
click at [117, 242] on div "Statement-243831607-30-JUN-25.pdf" at bounding box center [139, 245] width 252 height 13
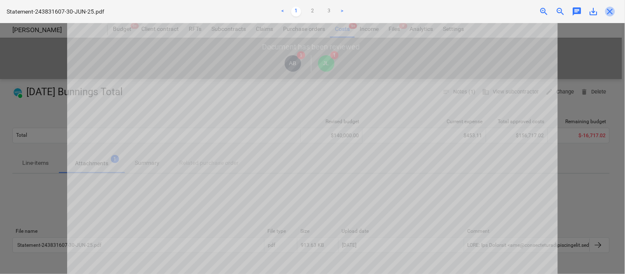
click at [612, 10] on span "close" at bounding box center [610, 12] width 10 height 10
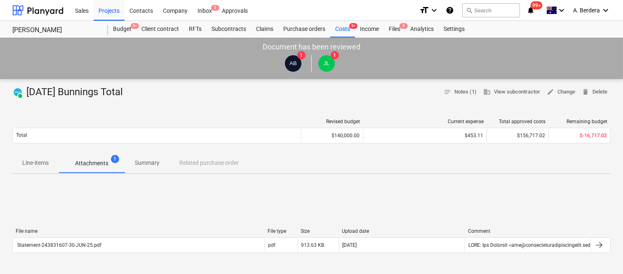
click at [157, 163] on p "Summary" at bounding box center [147, 163] width 25 height 9
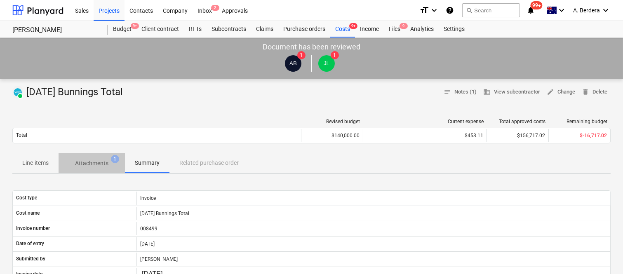
click at [89, 163] on p "Attachments" at bounding box center [91, 163] width 33 height 9
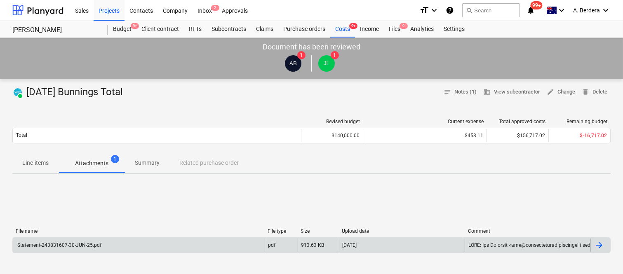
click at [131, 246] on div "Statement-243831607-30-JUN-25.pdf" at bounding box center [139, 245] width 252 height 13
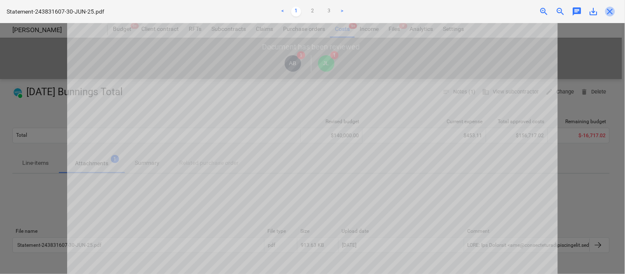
click at [612, 7] on span "close" at bounding box center [610, 12] width 10 height 10
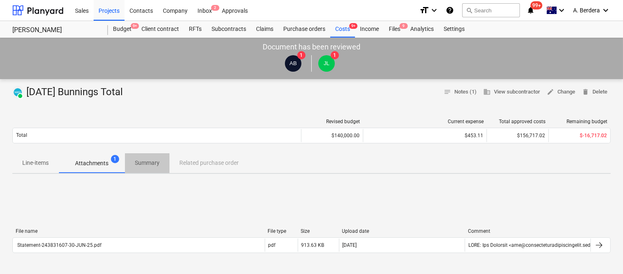
click at [146, 162] on p "Summary" at bounding box center [147, 163] width 25 height 9
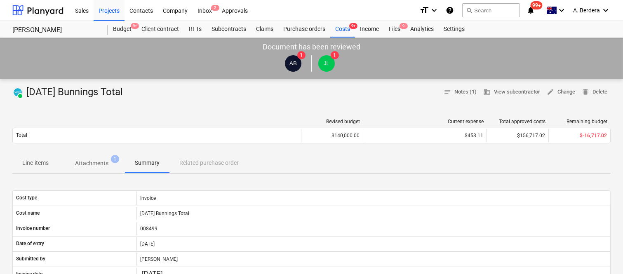
click at [93, 160] on p "Attachments" at bounding box center [91, 163] width 33 height 9
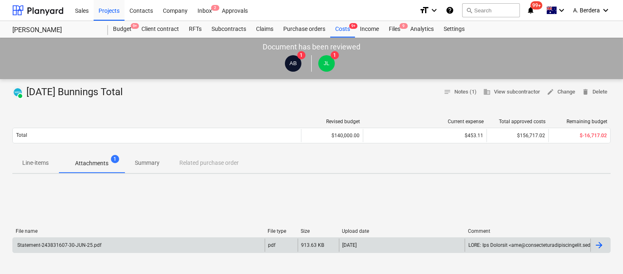
click at [230, 244] on div "Statement-243831607-30-JUN-25.pdf" at bounding box center [139, 245] width 252 height 13
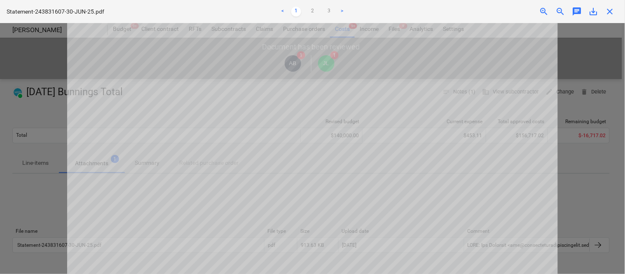
click at [613, 7] on span "close" at bounding box center [610, 12] width 10 height 10
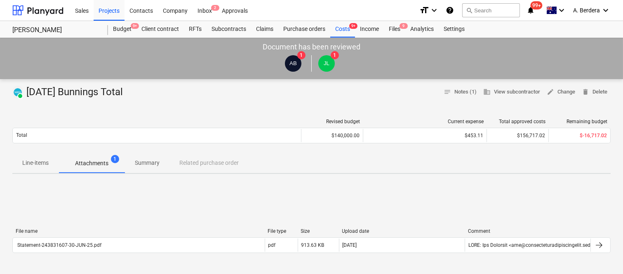
click at [35, 165] on p "Line-items" at bounding box center [35, 163] width 26 height 9
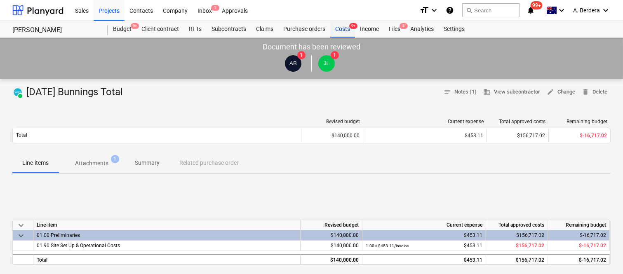
click at [343, 30] on div "Costs 9+" at bounding box center [342, 29] width 25 height 16
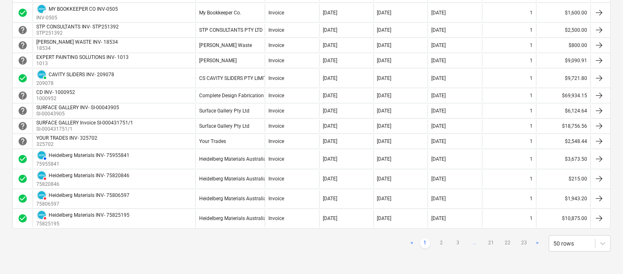
scroll to position [752, 0]
click at [441, 244] on link "2" at bounding box center [441, 243] width 10 height 10
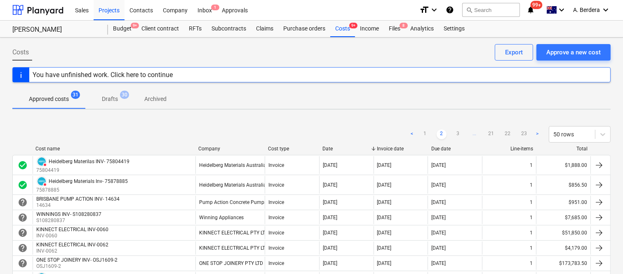
scroll to position [0, 0]
click at [457, 134] on link "3" at bounding box center [458, 135] width 10 height 10
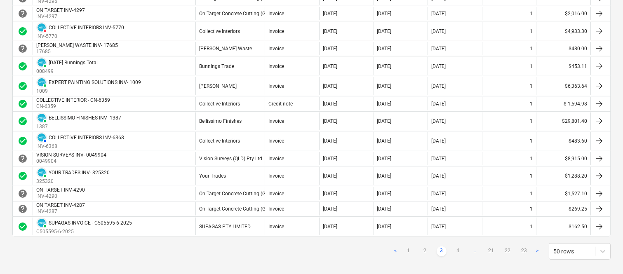
scroll to position [816, 0]
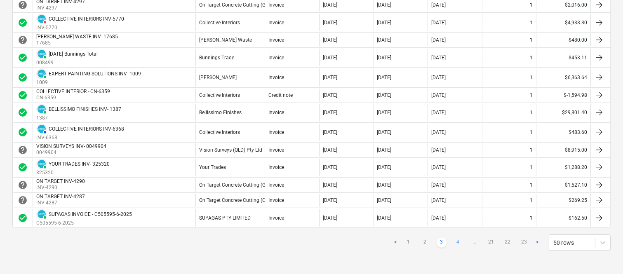
click at [455, 240] on link "4" at bounding box center [458, 243] width 10 height 10
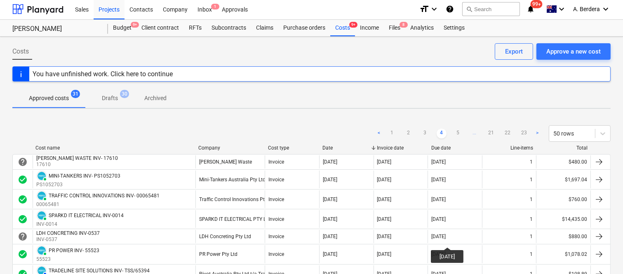
scroll to position [0, 0]
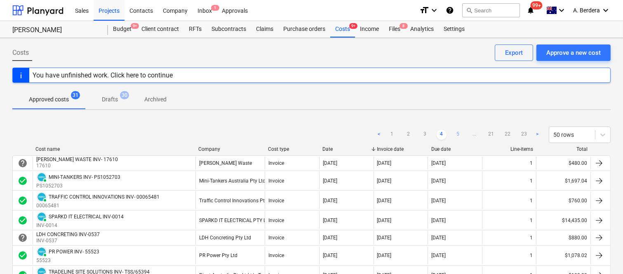
click at [456, 136] on link "5" at bounding box center [458, 135] width 10 height 10
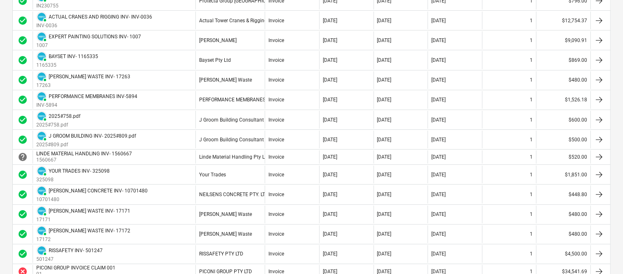
scroll to position [146, 0]
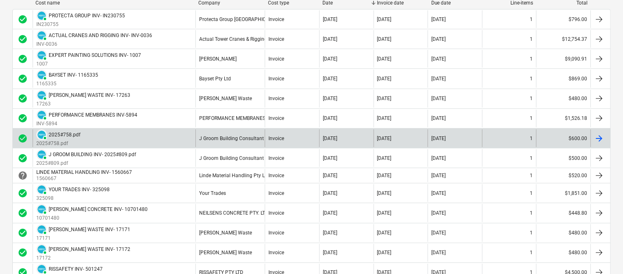
click at [250, 142] on div "J Groom Building Consultant" at bounding box center [229, 138] width 69 height 18
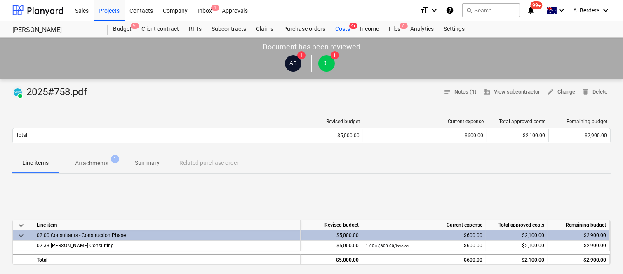
click at [142, 159] on p "Summary" at bounding box center [147, 163] width 25 height 9
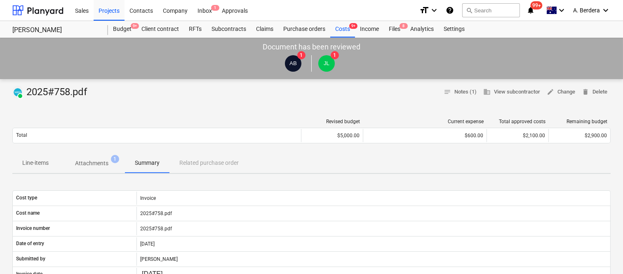
click at [42, 161] on p "Line-items" at bounding box center [35, 163] width 26 height 9
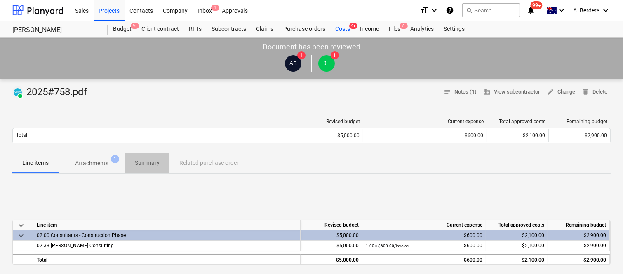
click at [148, 161] on p "Summary" at bounding box center [147, 163] width 25 height 9
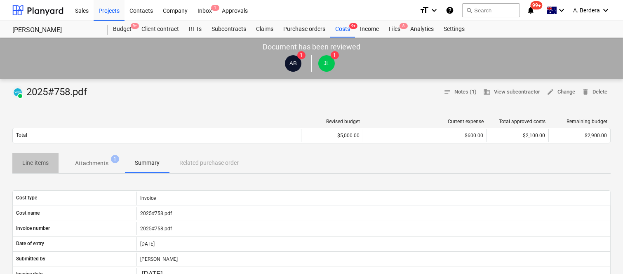
click at [33, 161] on p "Line-items" at bounding box center [35, 163] width 26 height 9
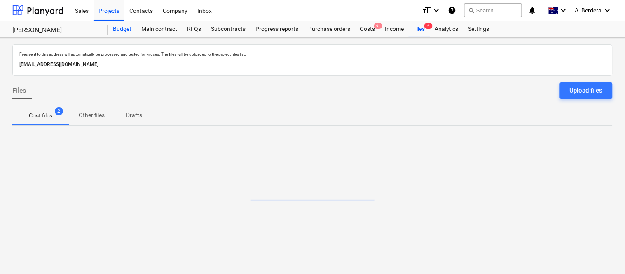
click at [120, 27] on div "Budget" at bounding box center [122, 29] width 28 height 16
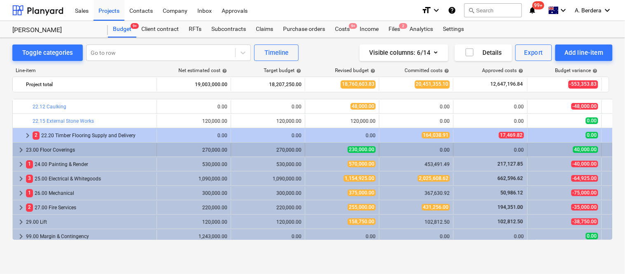
scroll to position [1659, 0]
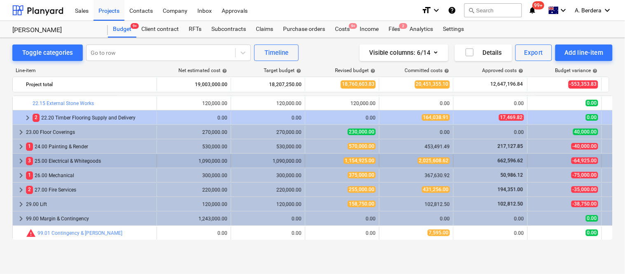
click at [150, 162] on div "3 25.00 Electrical & Whitegoods" at bounding box center [89, 161] width 127 height 13
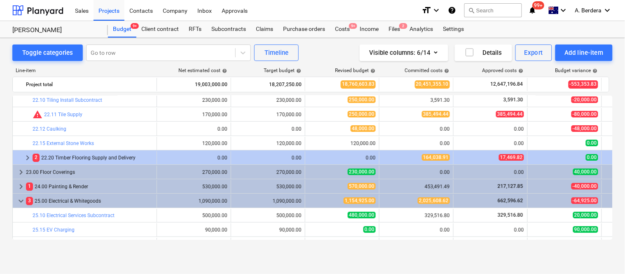
scroll to position [1745, 0]
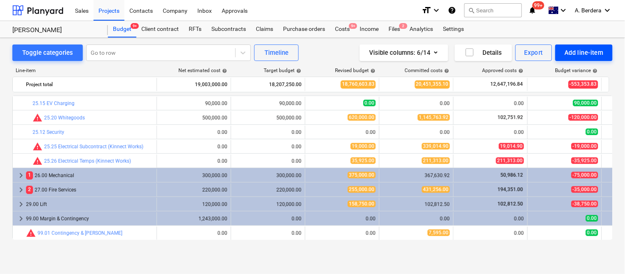
click at [570, 54] on div "Add line-item" at bounding box center [584, 52] width 39 height 11
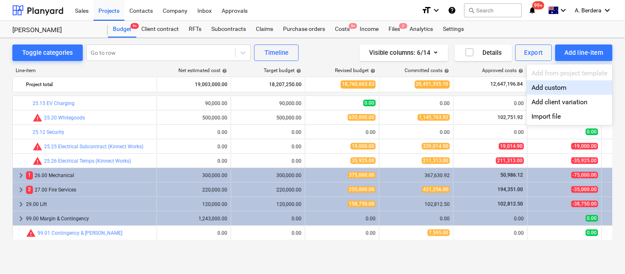
click at [570, 87] on div "Add custom" at bounding box center [570, 87] width 86 height 14
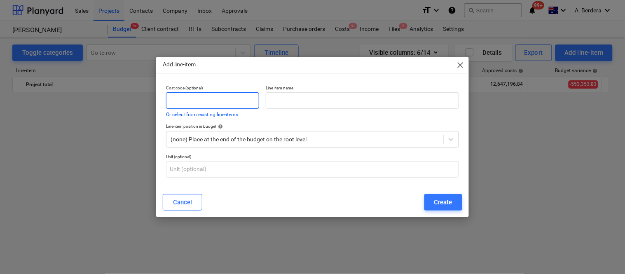
scroll to position [1745, 0]
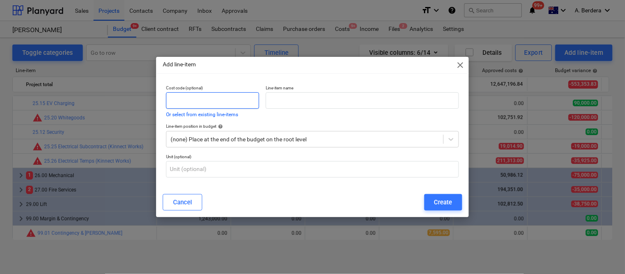
click at [235, 99] on input "text" at bounding box center [212, 100] width 93 height 16
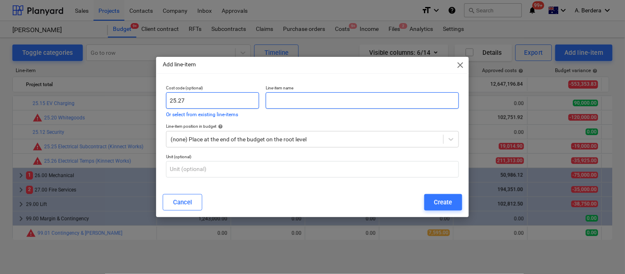
type input "25.27"
click at [304, 97] on input "text" at bounding box center [362, 100] width 193 height 16
paste input "Penthouse B Lighting"
type input "Penthouse B Lighting"
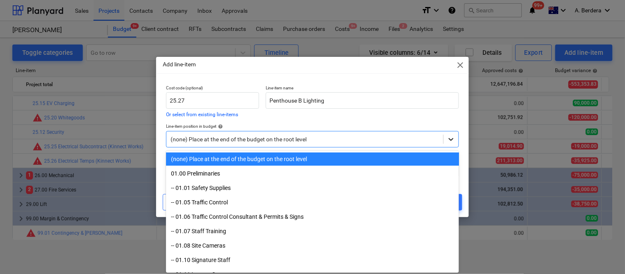
click at [450, 142] on icon at bounding box center [451, 139] width 8 height 8
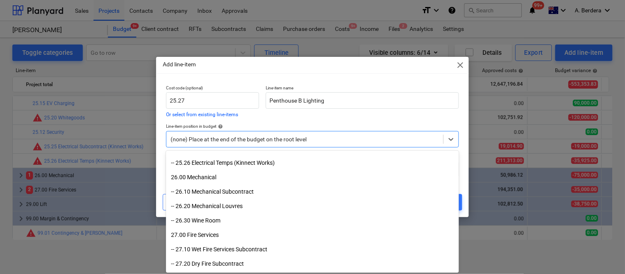
scroll to position [2414, 0]
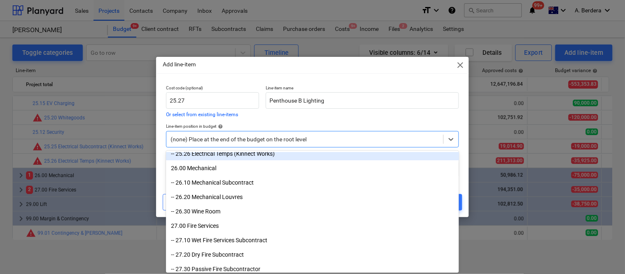
drag, startPoint x: 361, startPoint y: 160, endPoint x: 357, endPoint y: 155, distance: 6.1
click at [357, 155] on div "-- 25.26 Electrical Temps (Kinnect Works)" at bounding box center [312, 153] width 293 height 13
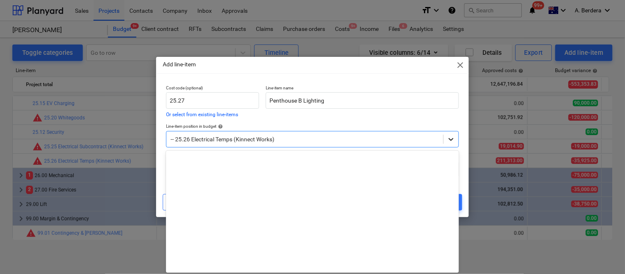
click at [450, 139] on icon at bounding box center [451, 139] width 5 height 3
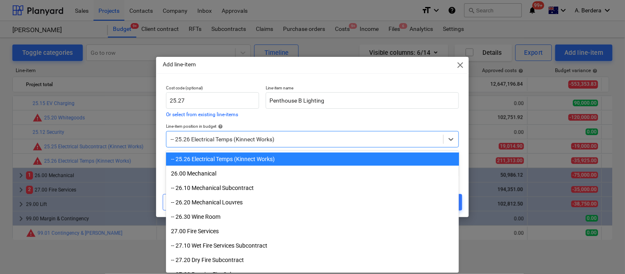
scroll to position [2304, 0]
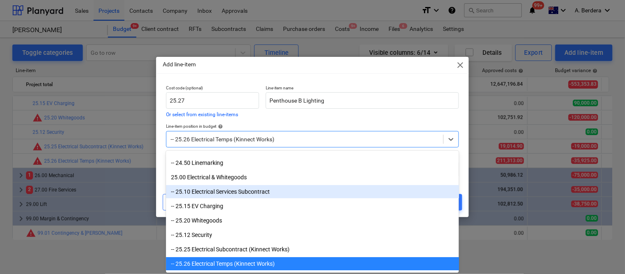
click at [300, 193] on div "-- 25.10 Electrical Services Subcontract" at bounding box center [312, 191] width 293 height 13
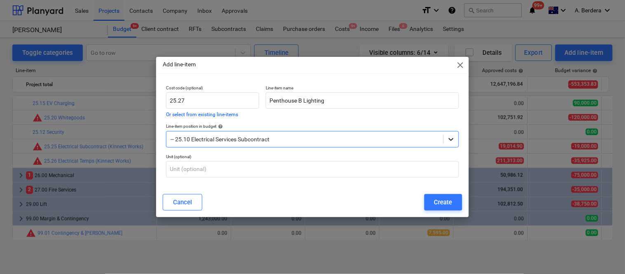
click at [453, 141] on icon at bounding box center [451, 139] width 8 height 8
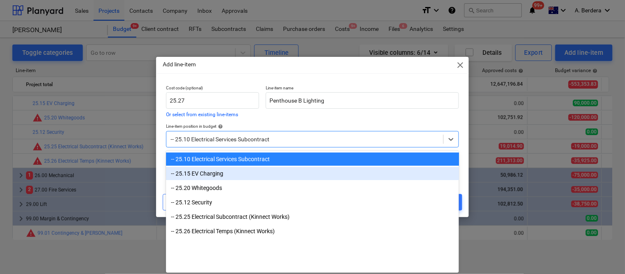
scroll to position [2232, 0]
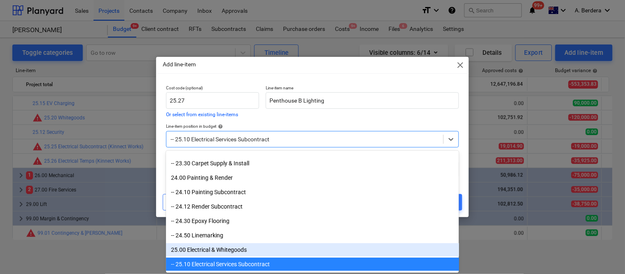
click at [270, 246] on div "25.00 Electrical & Whitegoods" at bounding box center [312, 249] width 293 height 13
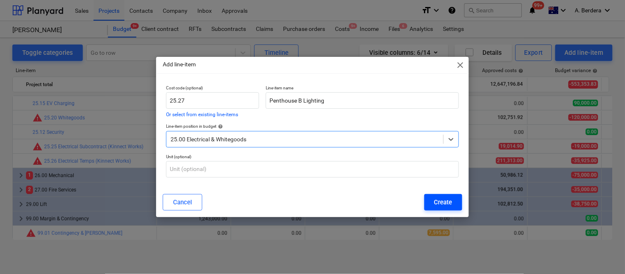
click at [444, 202] on div "Create" at bounding box center [443, 202] width 18 height 11
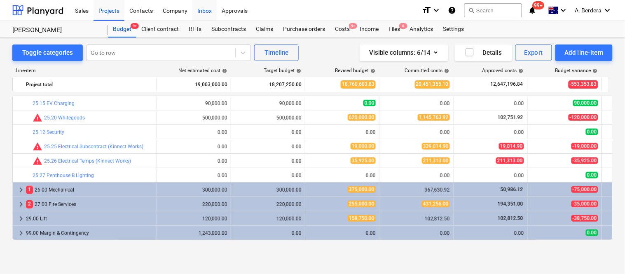
scroll to position [1493, 0]
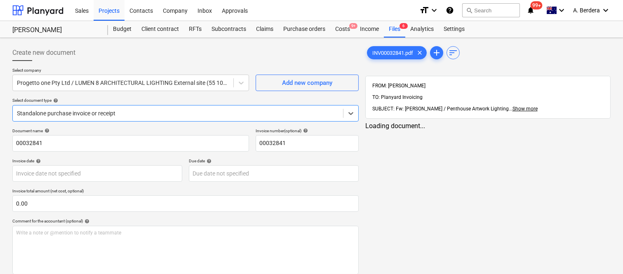
type input "00032841"
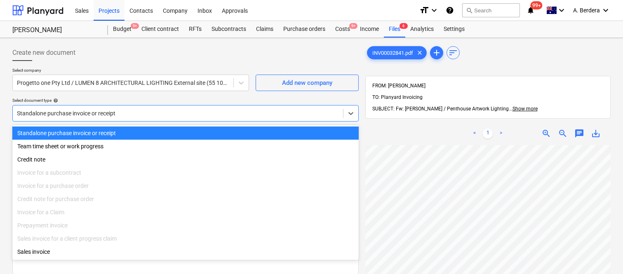
click at [137, 109] on div at bounding box center [178, 113] width 322 height 8
click at [147, 127] on div "Standalone purchase invoice or receipt" at bounding box center [185, 133] width 346 height 13
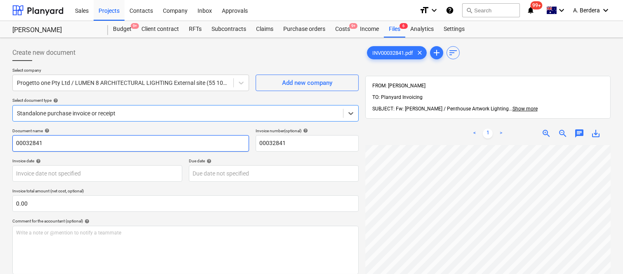
click at [13, 143] on input "00032841" at bounding box center [130, 143] width 237 height 16
type input "LUMEN 8 INV- 00032841"
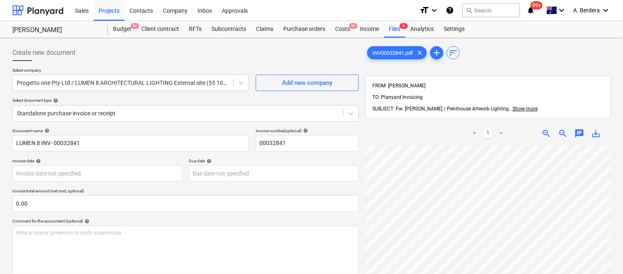
scroll to position [0, 127]
click at [85, 174] on body "Sales Projects Contacts Company Inbox Approvals format_size keyboard_arrow_down…" at bounding box center [311, 137] width 623 height 274
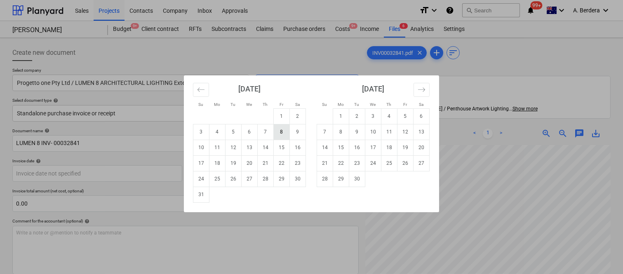
click at [282, 137] on td "8" at bounding box center [282, 132] width 16 height 16
type input "[DATE]"
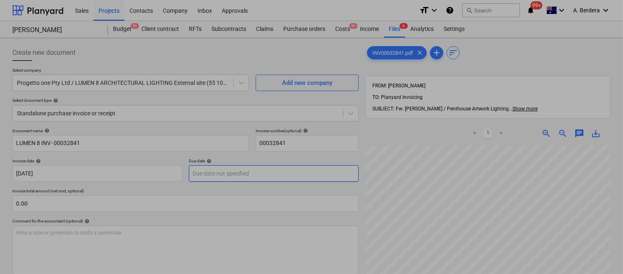
click at [253, 171] on body "Sales Projects Contacts Company Inbox Approvals format_size keyboard_arrow_down…" at bounding box center [311, 137] width 623 height 274
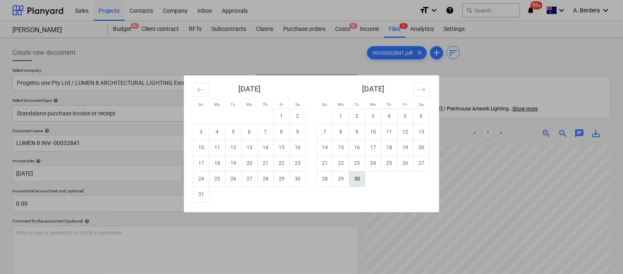
click at [355, 180] on td "30" at bounding box center [357, 179] width 16 height 16
type input "[DATE]"
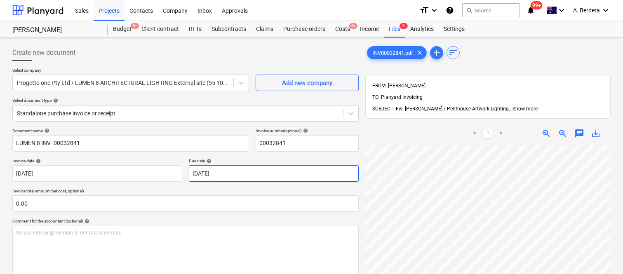
scroll to position [42, 127]
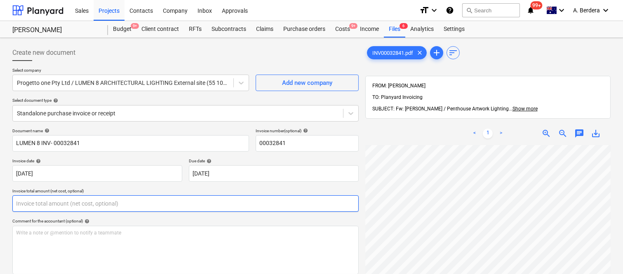
click at [170, 202] on input "text" at bounding box center [185, 203] width 346 height 16
paste input "5,356.96"
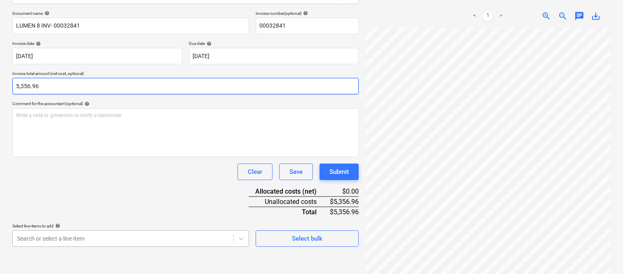
type input "5,356.96"
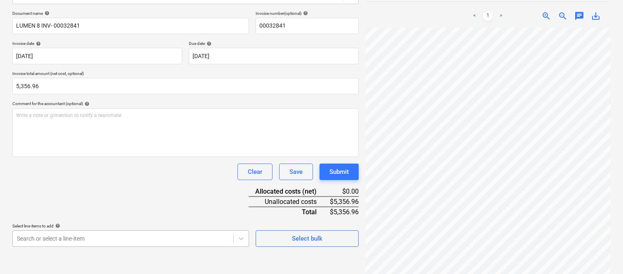
click at [167, 157] on body "Sales Projects Contacts Company Inbox Approvals format_size keyboard_arrow_down…" at bounding box center [311, 20] width 623 height 274
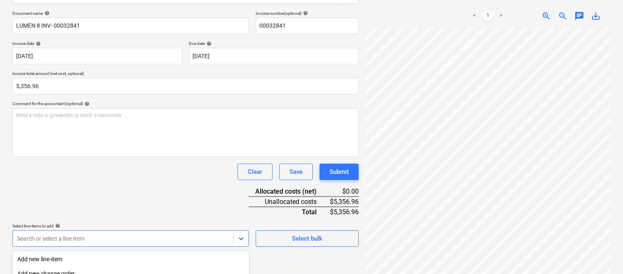
scroll to position [219, 0]
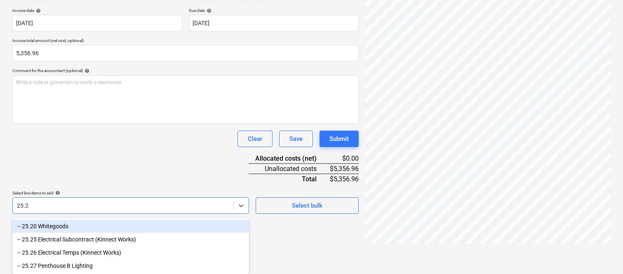
type input "25.27"
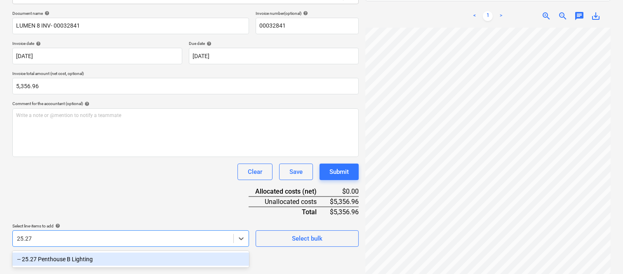
click at [128, 253] on div "-- 25.27 Penthouse B Lighting" at bounding box center [130, 259] width 237 height 13
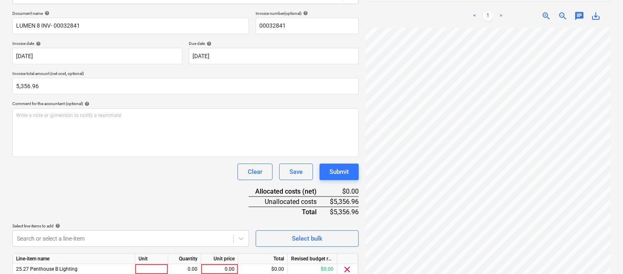
click at [88, 176] on div "Clear Save Submit" at bounding box center [185, 172] width 346 height 16
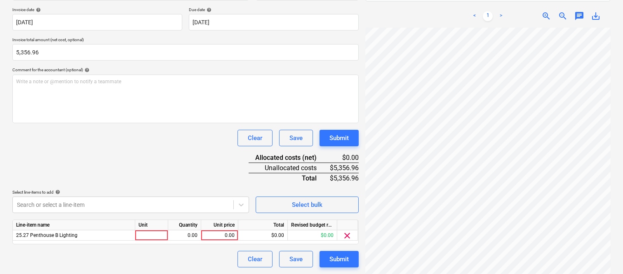
click at [158, 229] on div "Unit" at bounding box center [151, 225] width 33 height 10
click at [160, 237] on div at bounding box center [151, 235] width 33 height 10
type input "INVOICE"
click at [191, 237] on div "0.00" at bounding box center [184, 235] width 26 height 10
type input "1"
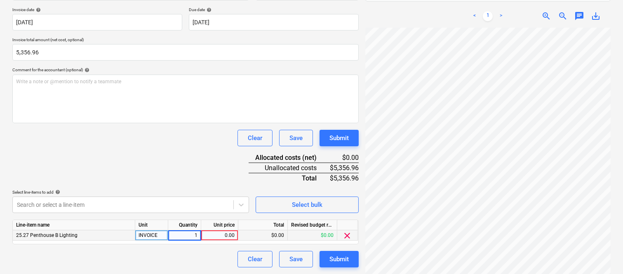
click at [219, 236] on div "0.00" at bounding box center [219, 235] width 30 height 10
type input "5,356.96"
click at [198, 260] on div "Clear Save Submit" at bounding box center [185, 259] width 346 height 16
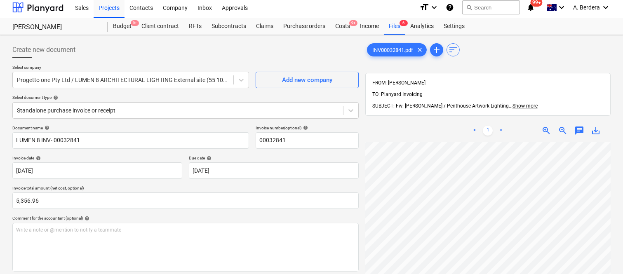
scroll to position [0, 0]
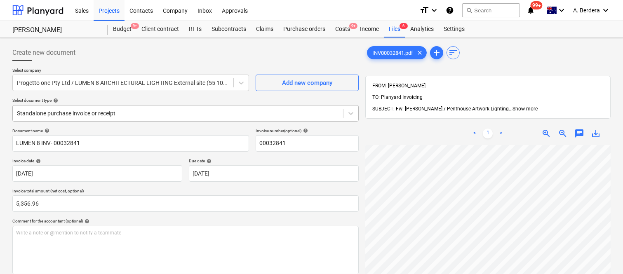
click at [160, 108] on div "Standalone purchase invoice or receipt" at bounding box center [178, 114] width 330 height 12
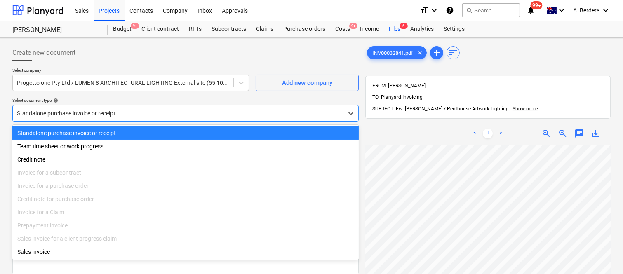
click at [160, 131] on div "Standalone purchase invoice or receipt" at bounding box center [185, 133] width 346 height 13
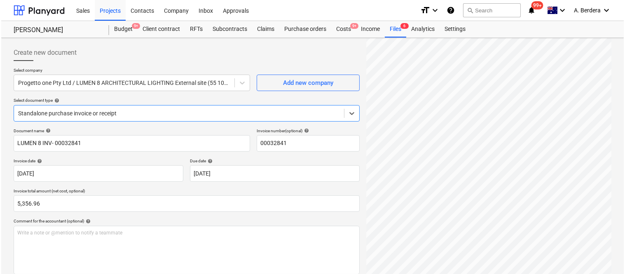
scroll to position [151, 0]
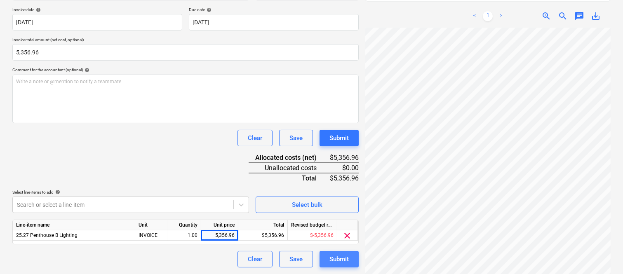
click at [345, 265] on div "Submit" at bounding box center [338, 259] width 19 height 11
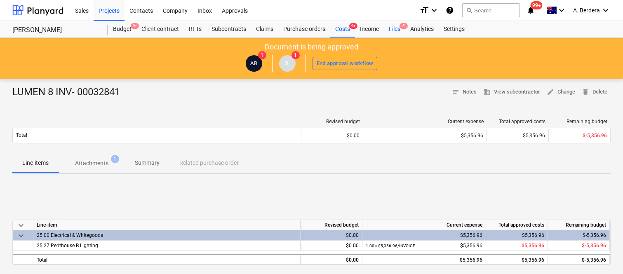
click at [394, 30] on div "Files 5" at bounding box center [394, 29] width 21 height 16
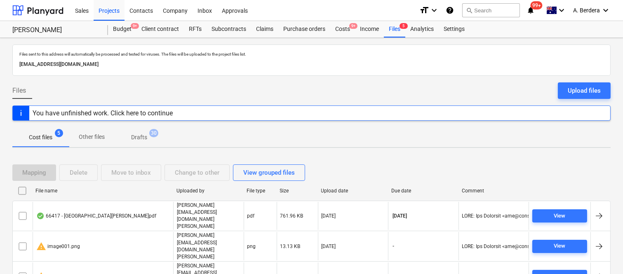
scroll to position [33, 0]
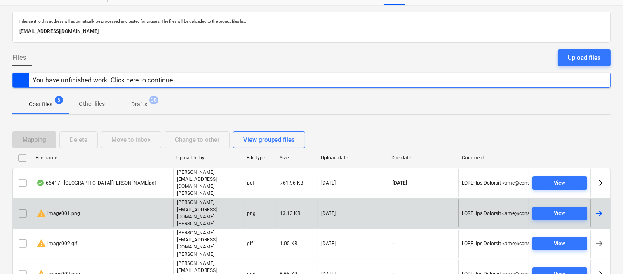
click at [24, 207] on input "checkbox" at bounding box center [22, 213] width 13 height 13
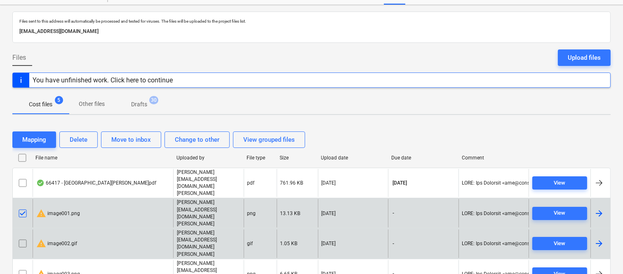
click at [23, 237] on input "checkbox" at bounding box center [22, 243] width 13 height 13
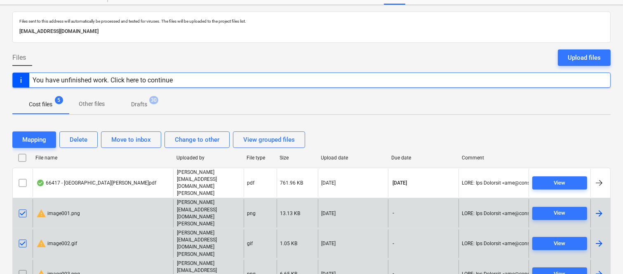
click at [21, 267] on input "checkbox" at bounding box center [22, 273] width 13 height 13
click at [80, 136] on div "Delete" at bounding box center [79, 139] width 18 height 11
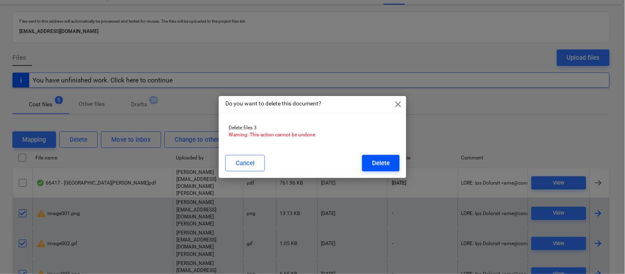
click at [392, 166] on button "Delete" at bounding box center [381, 163] width 38 height 16
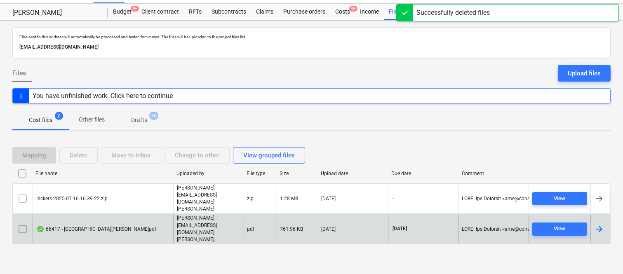
scroll to position [17, 0]
click at [132, 226] on div "66417 - Oxlade Drive & Sargent Street, New Farm.pdf" at bounding box center [96, 229] width 120 height 7
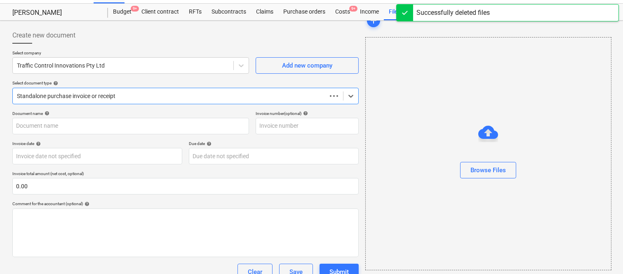
scroll to position [33, 0]
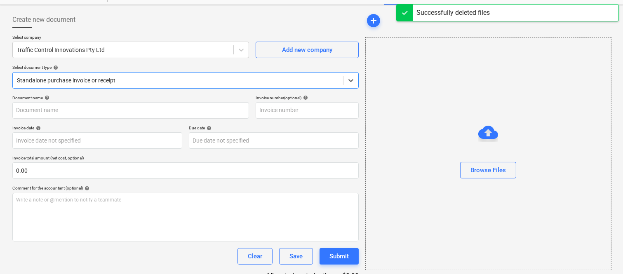
type input "00066417"
type input "12 Aug 2025"
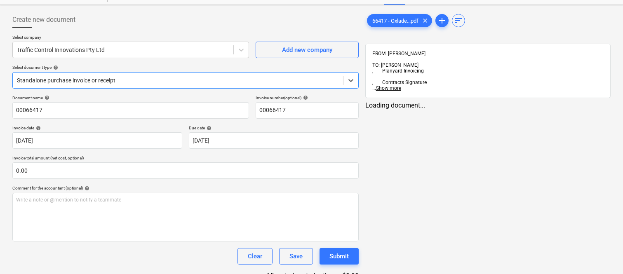
click at [126, 76] on div at bounding box center [178, 80] width 322 height 8
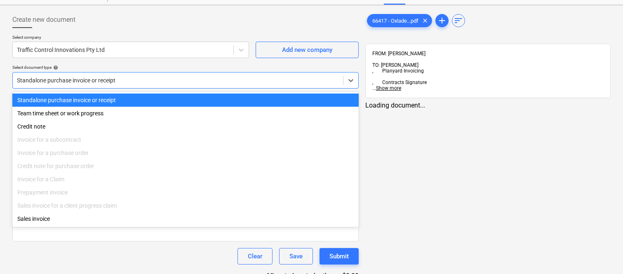
click at [124, 99] on div "Standalone purchase invoice or receipt" at bounding box center [185, 100] width 346 height 13
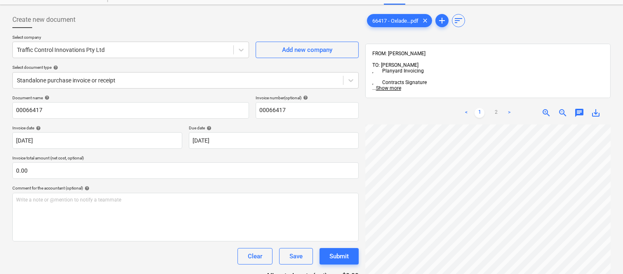
scroll to position [0, 127]
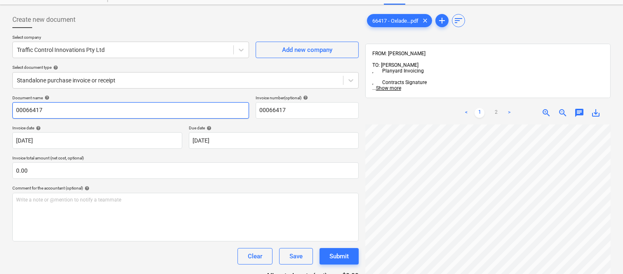
click at [14, 111] on input "00066417" at bounding box center [130, 110] width 237 height 16
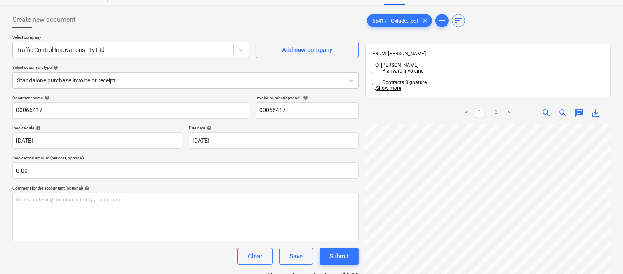
scroll to position [0, 0]
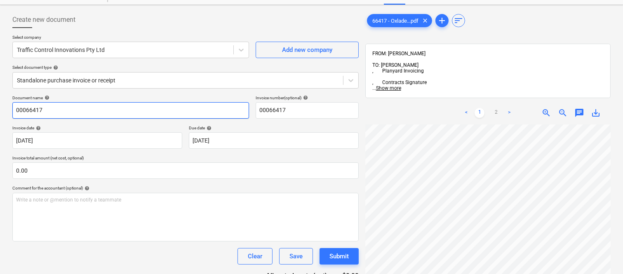
click at [14, 110] on input "00066417" at bounding box center [130, 110] width 237 height 16
type input "TRAFFIC CONTROL INNOVATIONS INV- 00066417"
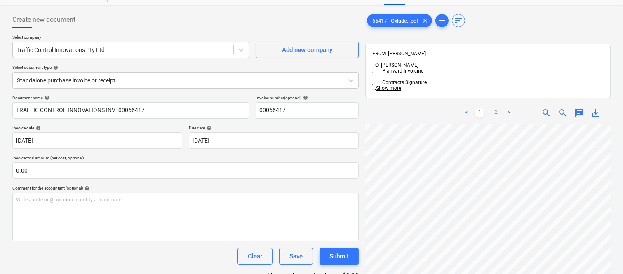
scroll to position [18, 127]
click at [269, 139] on body "Sales Projects Contacts Company Inbox Approvals format_size keyboard_arrow_down…" at bounding box center [311, 104] width 623 height 274
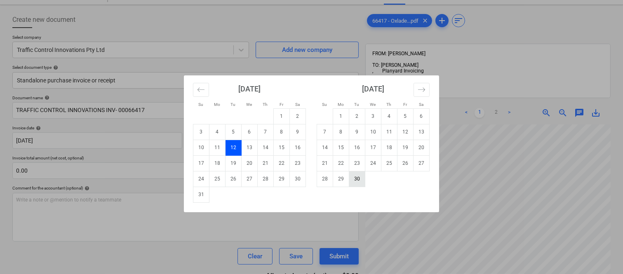
click at [357, 177] on td "30" at bounding box center [357, 179] width 16 height 16
type input "30 Sep 2025"
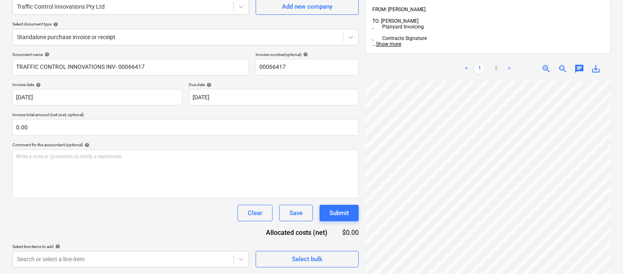
scroll to position [270, 127]
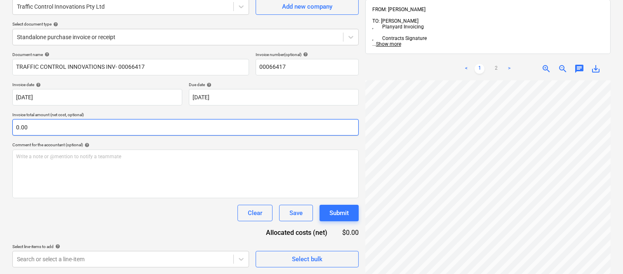
click at [91, 133] on input "0.00" at bounding box center [185, 127] width 346 height 16
paste input "2,063.38"
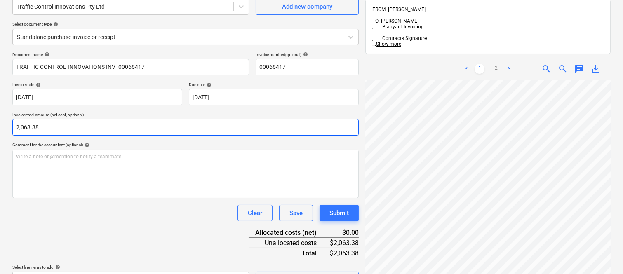
type input "2,063.38"
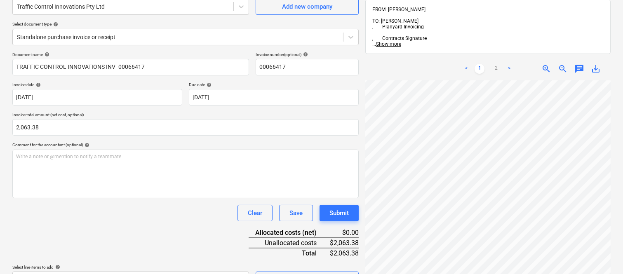
click at [94, 225] on div "Document name help TRAFFIC CONTROL INNOVATIONS INV- 00066417 Invoice number (op…" at bounding box center [185, 170] width 346 height 236
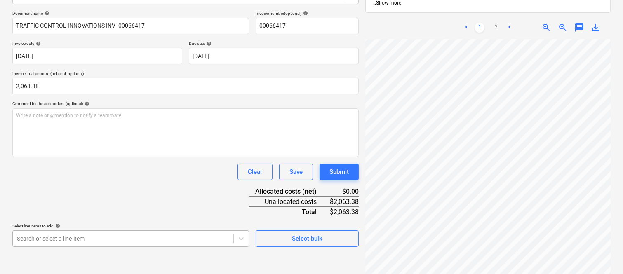
click at [115, 157] on body "Sales Projects Contacts Company Inbox Approvals format_size keyboard_arrow_down…" at bounding box center [311, 20] width 623 height 274
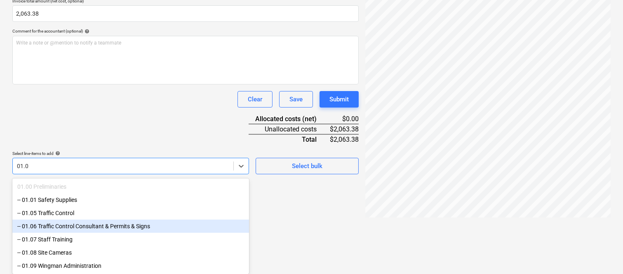
type input "01.05"
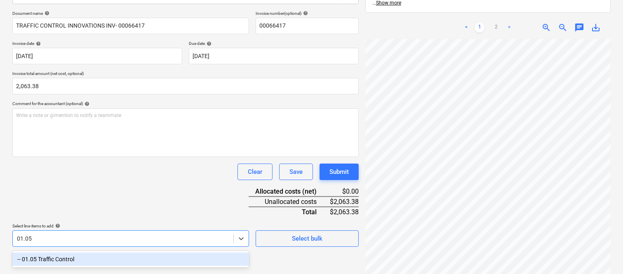
click at [115, 255] on div "-- 01.05 Traffic Control" at bounding box center [130, 259] width 237 height 13
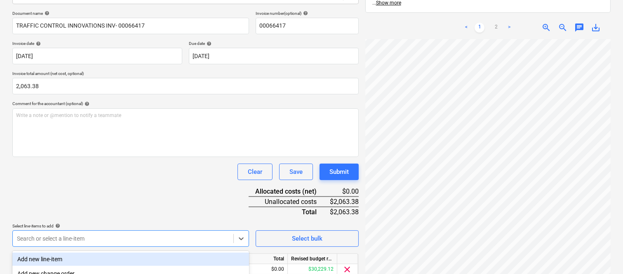
click at [95, 201] on div "Document name help TRAFFIC CONTROL INNOVATIONS INV- 00066417 Invoice number (op…" at bounding box center [185, 156] width 346 height 291
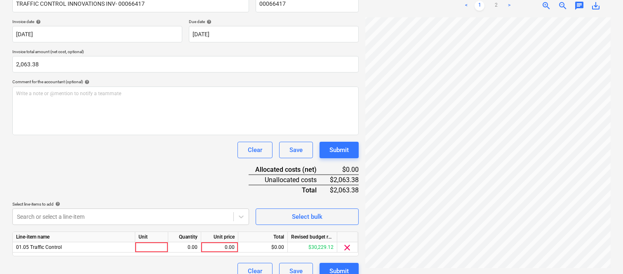
scroll to position [151, 0]
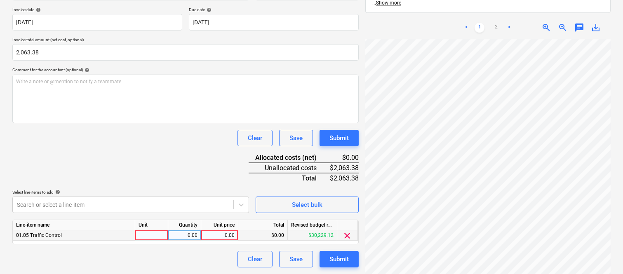
click at [162, 236] on div at bounding box center [151, 235] width 33 height 10
type input "INVOICE"
click at [187, 237] on div "0.00" at bounding box center [184, 235] width 26 height 10
type input "1"
click at [225, 233] on div "0.00" at bounding box center [219, 235] width 30 height 10
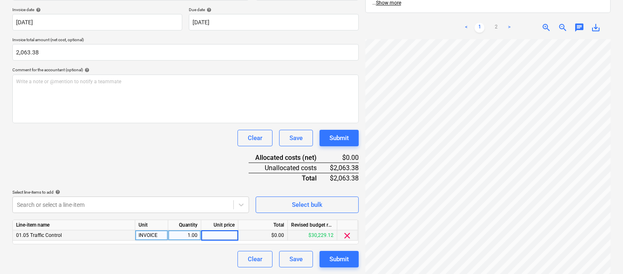
type input "2,063.38"
click at [210, 258] on div "Clear Save Submit" at bounding box center [185, 259] width 346 height 16
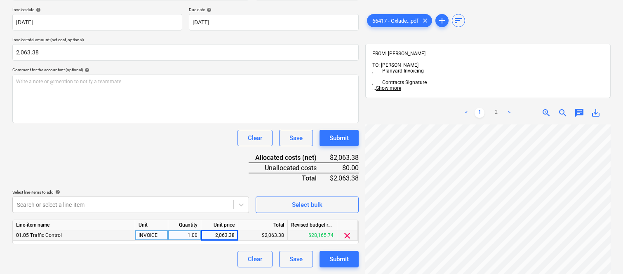
scroll to position [0, 0]
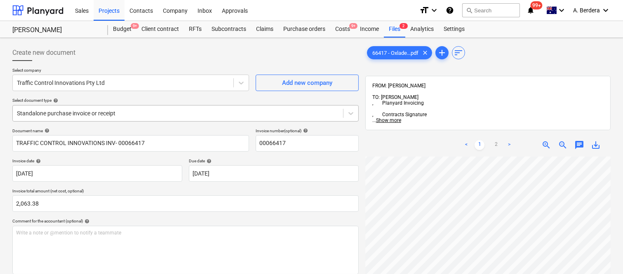
click at [183, 110] on div at bounding box center [178, 113] width 322 height 8
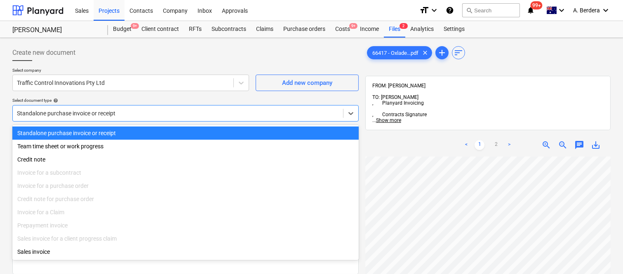
click at [185, 131] on div "Standalone purchase invoice or receipt" at bounding box center [185, 133] width 346 height 13
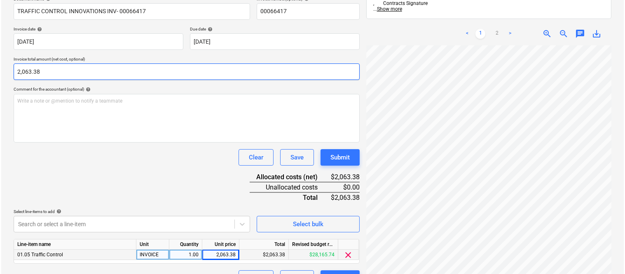
scroll to position [151, 0]
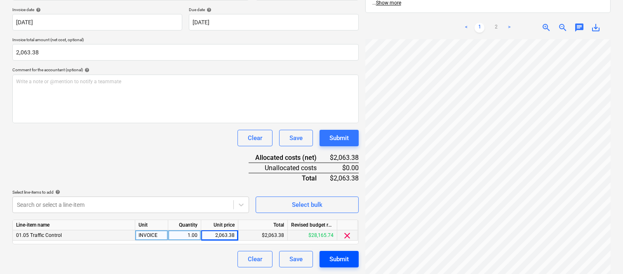
click at [348, 265] on div "Submit" at bounding box center [338, 259] width 19 height 11
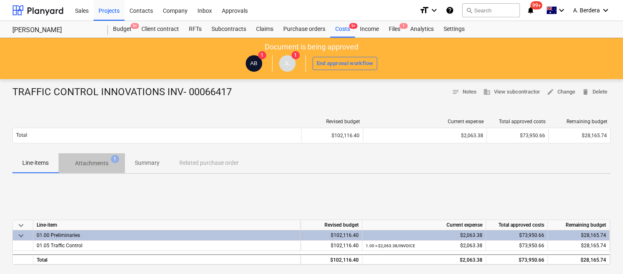
click at [96, 162] on p "Attachments" at bounding box center [91, 163] width 33 height 9
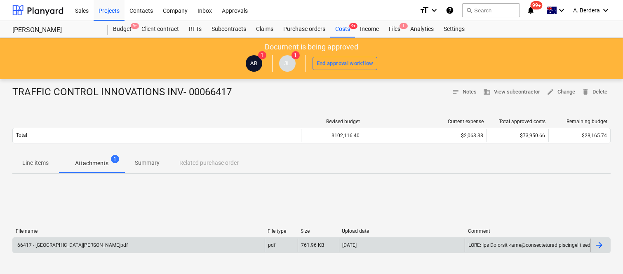
click at [167, 244] on div "66417 - Oxlade Drive & Sargent Street, New Farm.pdf" at bounding box center [139, 245] width 252 height 13
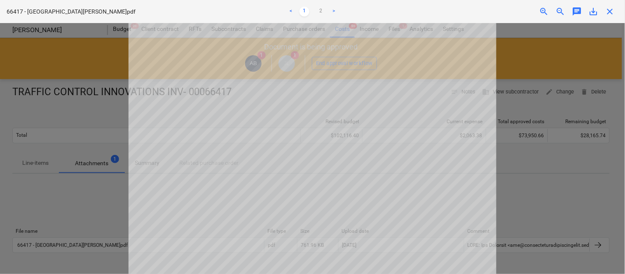
click at [614, 13] on span "close" at bounding box center [610, 12] width 10 height 10
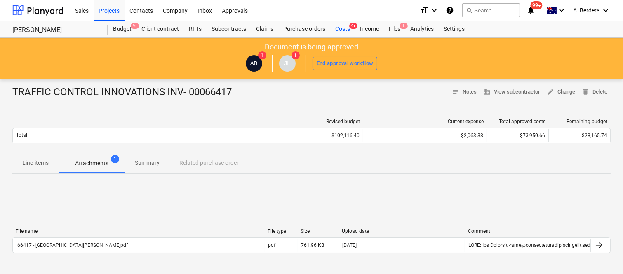
click at [153, 166] on p "Summary" at bounding box center [147, 163] width 25 height 9
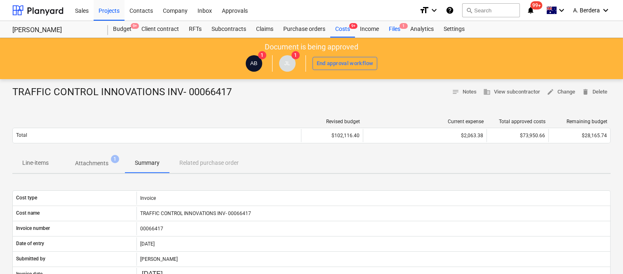
click at [394, 27] on div "Files 1" at bounding box center [394, 29] width 21 height 16
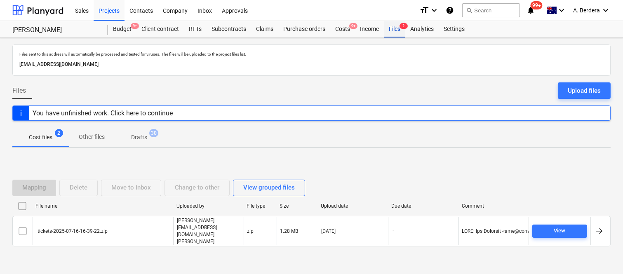
click at [390, 27] on div "Files 2" at bounding box center [394, 29] width 21 height 16
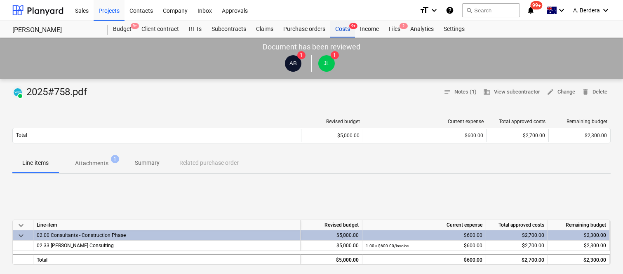
click at [345, 31] on div "Costs 9+" at bounding box center [342, 29] width 25 height 16
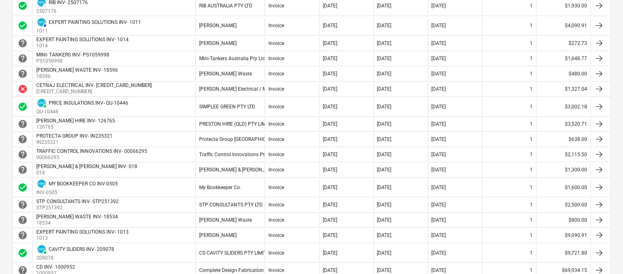
scroll to position [604, 0]
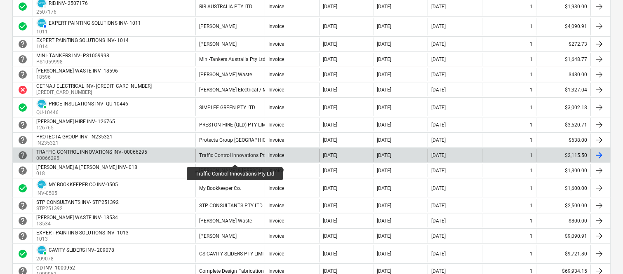
click at [236, 157] on div "Traffic Control Innovations Pty Ltd" at bounding box center [237, 155] width 76 height 6
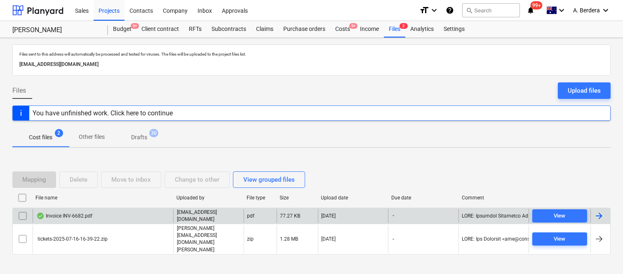
click at [166, 223] on div "Invoice INV-6682.pdf" at bounding box center [103, 216] width 141 height 14
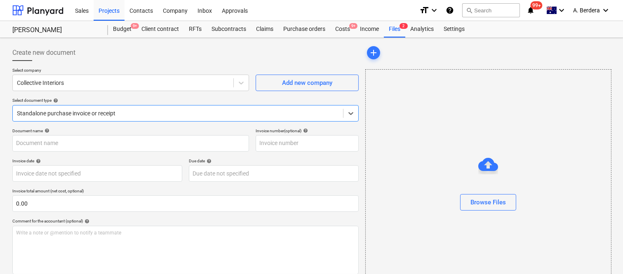
type input "INV-6682"
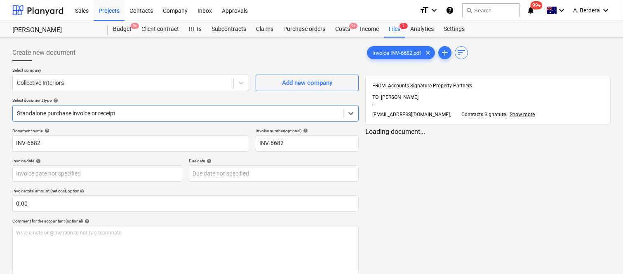
click at [138, 113] on div at bounding box center [178, 113] width 322 height 8
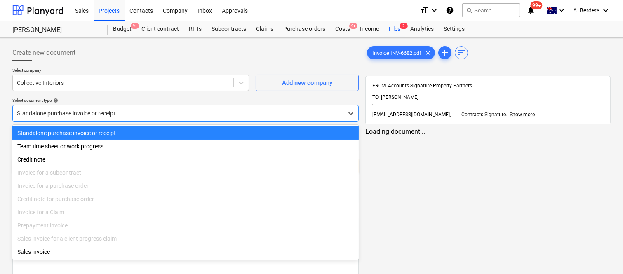
click at [140, 132] on div "Standalone purchase invoice or receipt" at bounding box center [185, 133] width 346 height 13
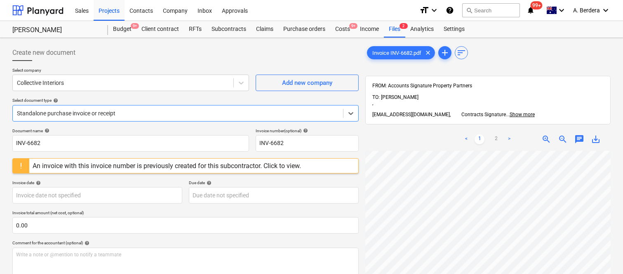
click at [52, 166] on div "An invoice with this invoice number is previously created for this subcontracto…" at bounding box center [167, 166] width 268 height 8
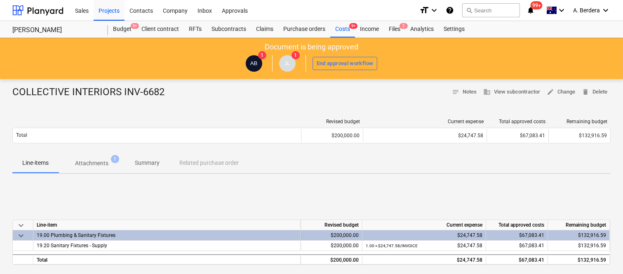
click at [148, 163] on p "Summary" at bounding box center [147, 163] width 25 height 9
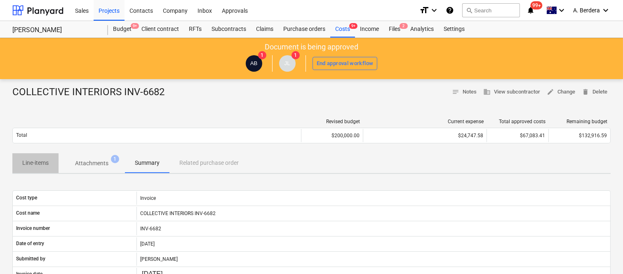
click at [27, 163] on p "Line-items" at bounding box center [35, 163] width 26 height 9
